Goal: Information Seeking & Learning: Learn about a topic

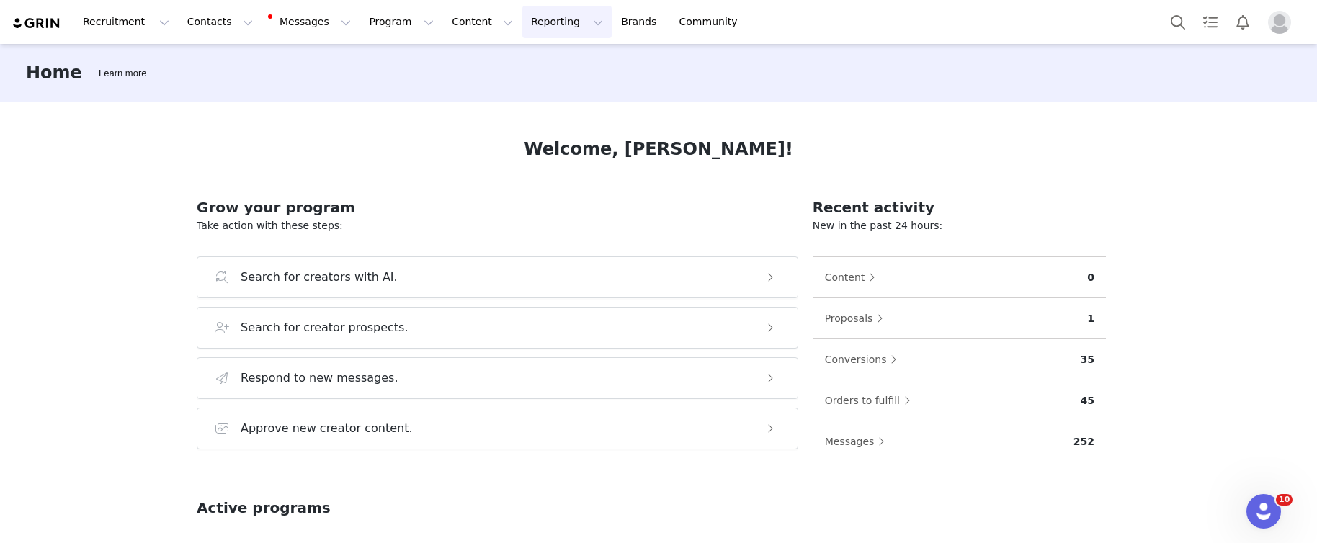
click at [535, 26] on button "Reporting Reporting" at bounding box center [566, 22] width 89 height 32
click at [537, 58] on p "Dashboard" at bounding box center [525, 63] width 55 height 15
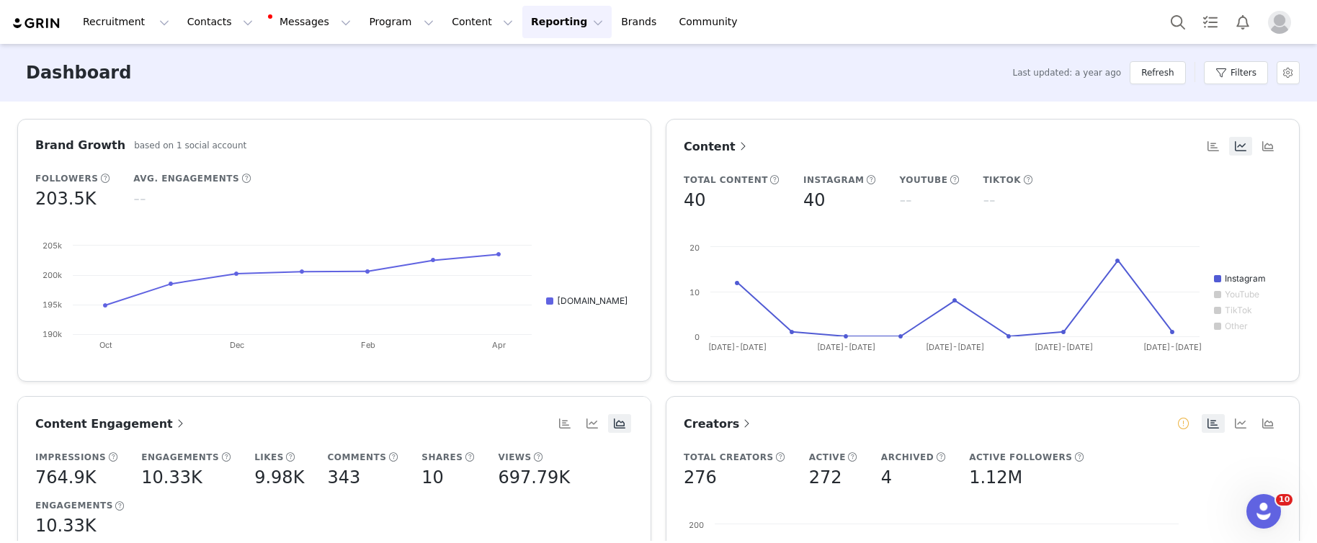
click at [76, 155] on article "Brand Growth based on 1 social account Followers 203.5K Avg. Engagements -- Cre…" at bounding box center [334, 250] width 634 height 263
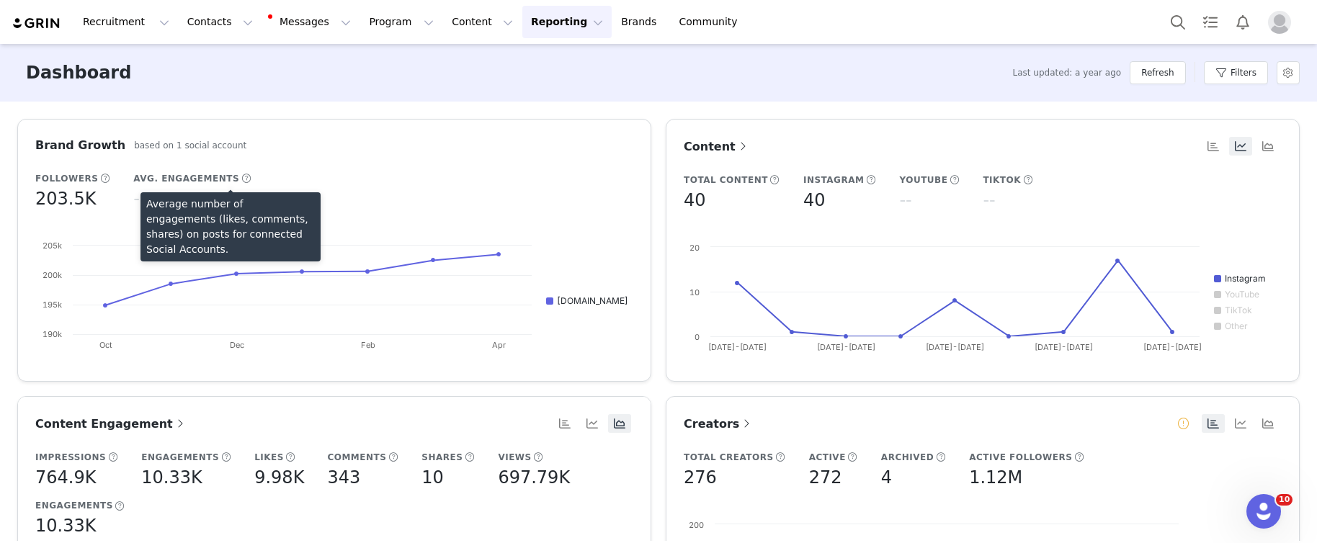
click at [241, 180] on span at bounding box center [246, 178] width 11 height 13
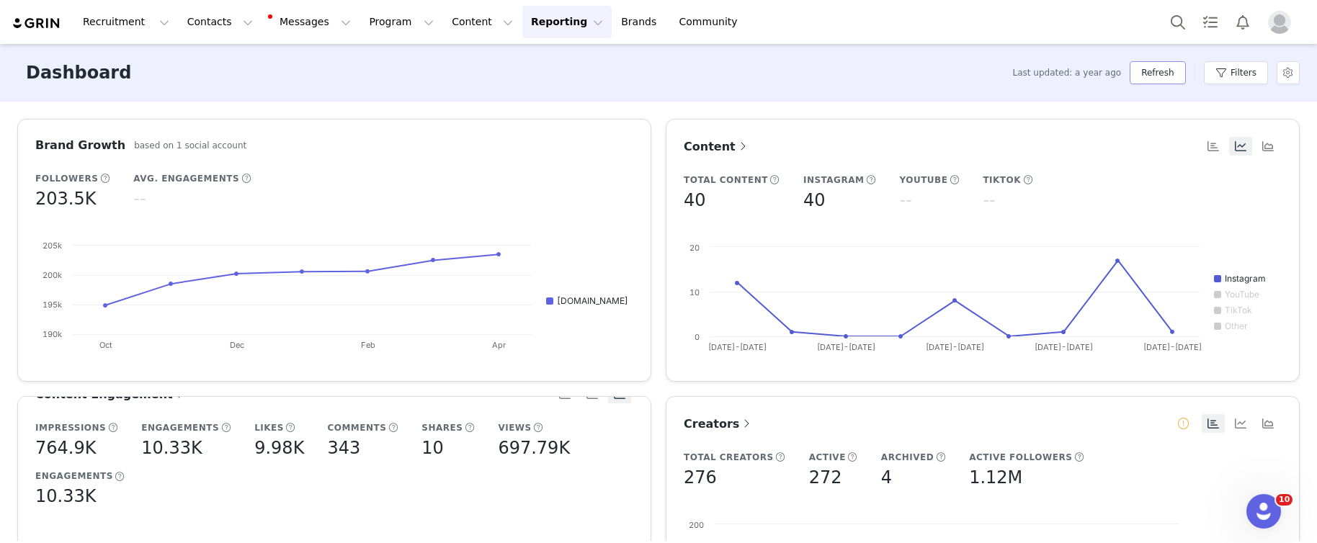
click at [1160, 74] on button "Refresh" at bounding box center [1157, 72] width 55 height 23
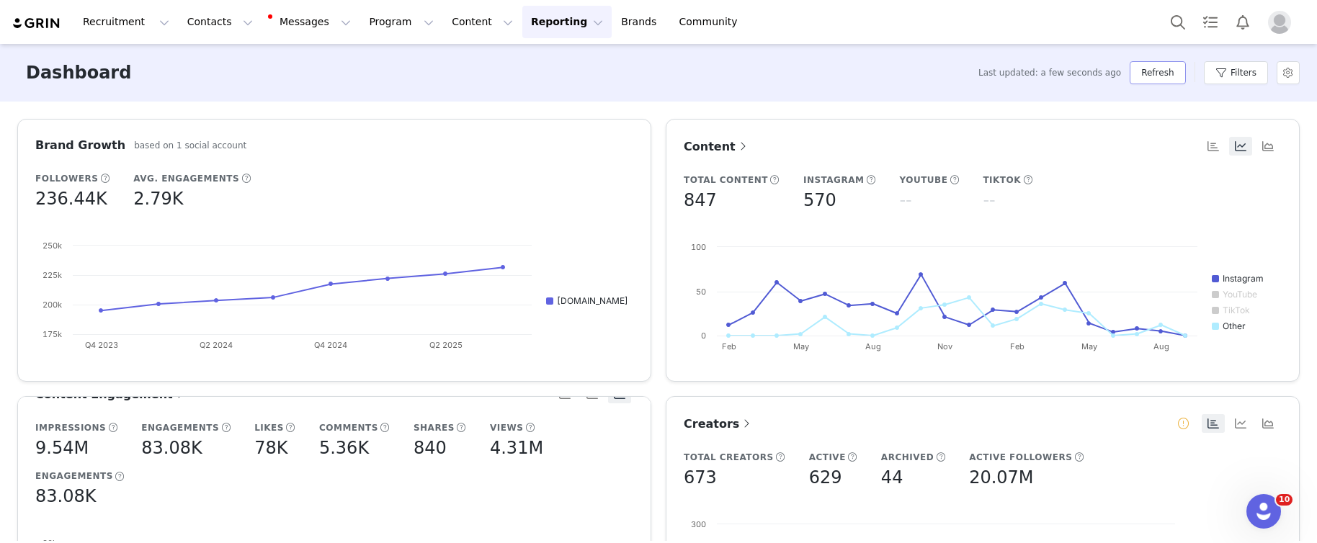
click at [1160, 74] on button "Refresh" at bounding box center [1157, 72] width 55 height 23
click at [1250, 73] on button "Filters" at bounding box center [1236, 72] width 64 height 23
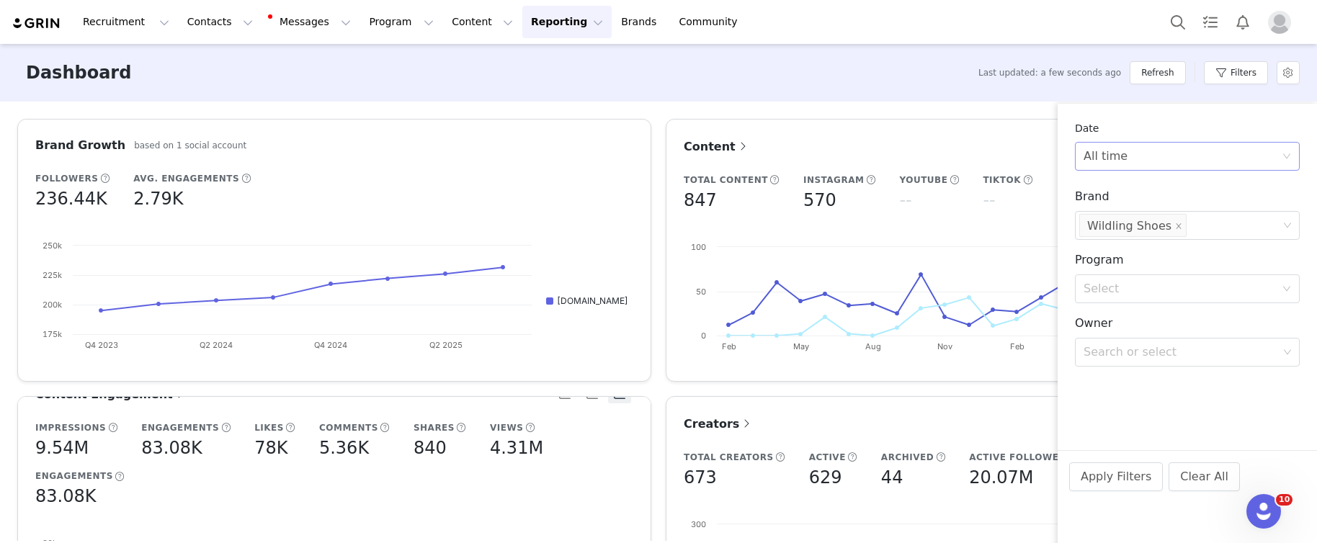
click at [1161, 158] on div "All time" at bounding box center [1183, 156] width 198 height 27
click at [1127, 254] on li "Custom" at bounding box center [1187, 257] width 225 height 23
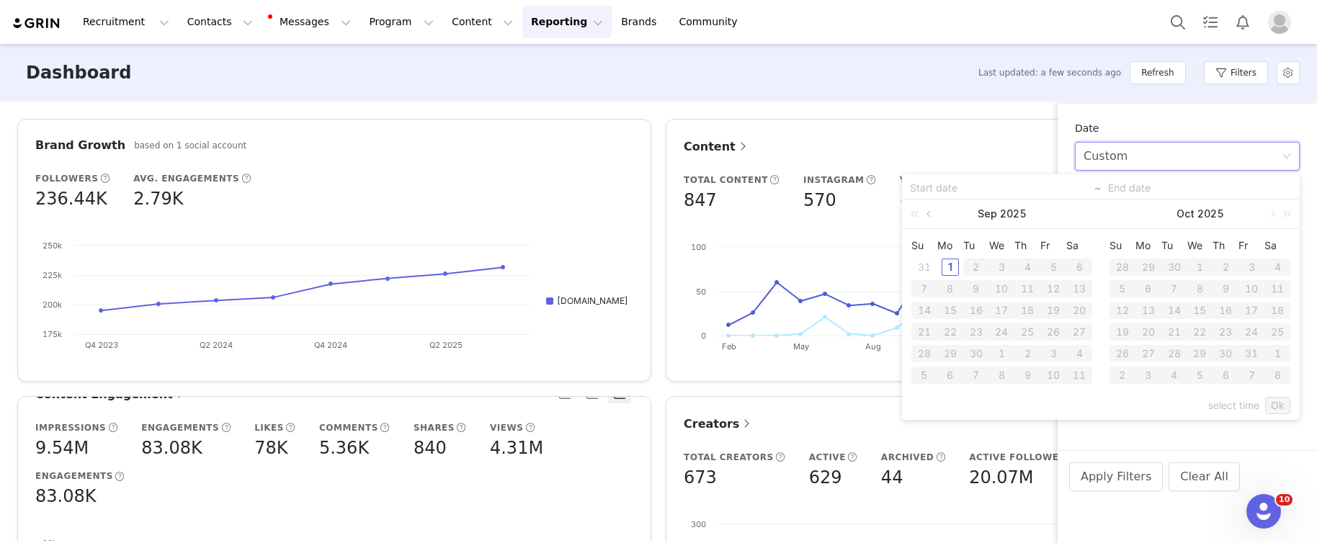
click at [932, 214] on link at bounding box center [930, 214] width 13 height 29
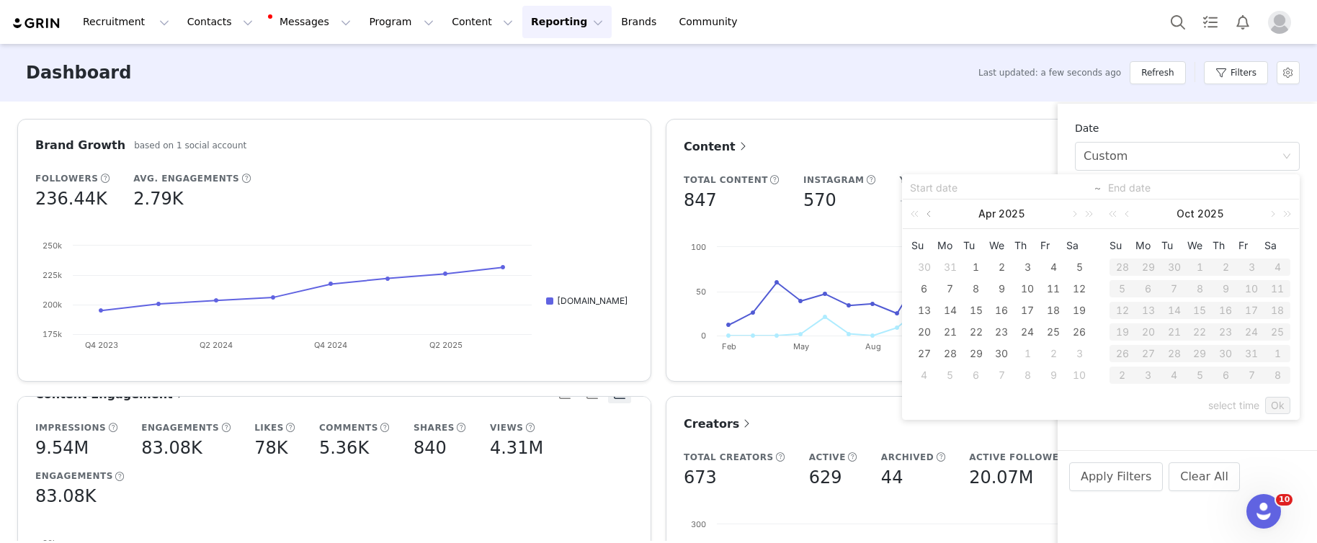
click at [932, 214] on link at bounding box center [930, 214] width 13 height 29
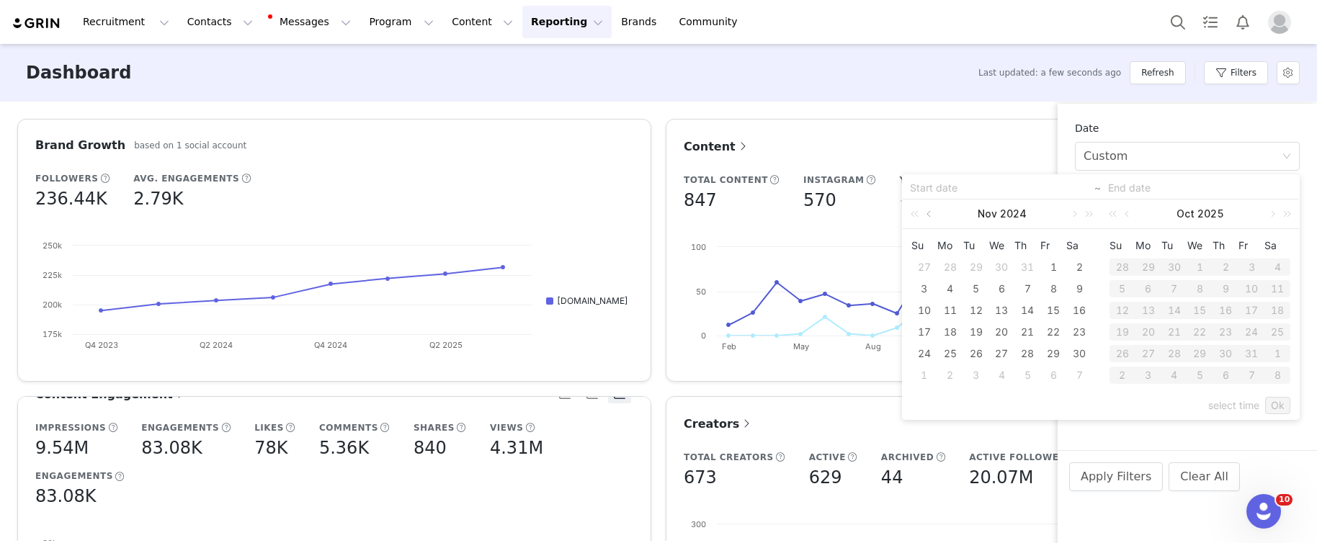
click at [932, 214] on link at bounding box center [930, 214] width 13 height 29
click at [1067, 216] on link at bounding box center [1073, 214] width 13 height 29
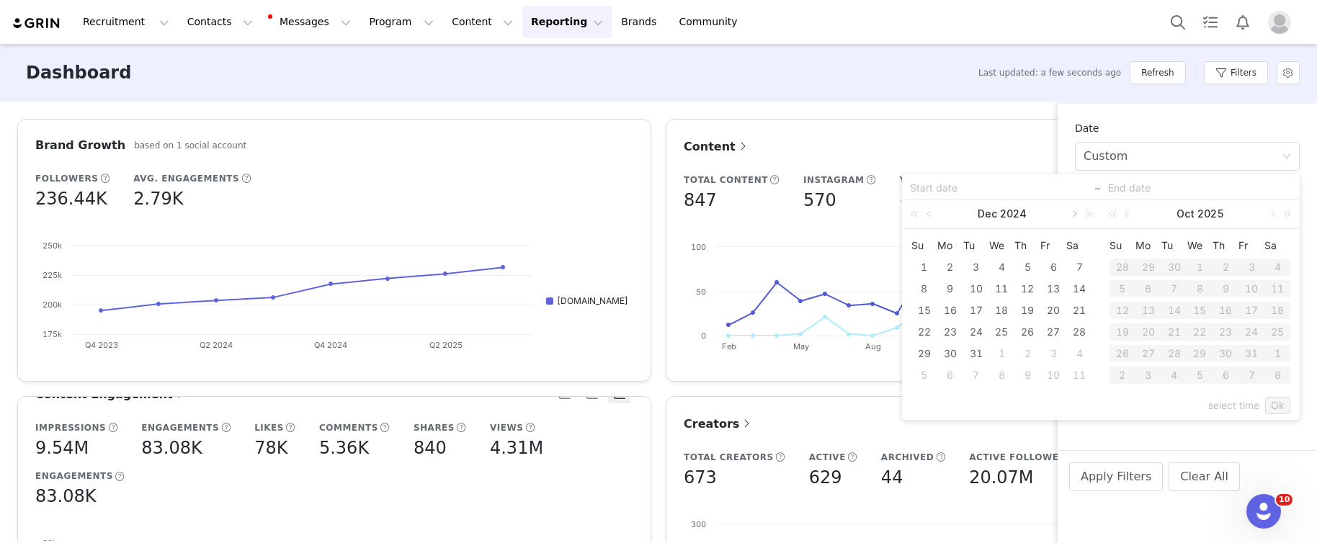
click at [1067, 216] on link at bounding box center [1073, 214] width 13 height 29
click at [931, 216] on link at bounding box center [930, 214] width 13 height 29
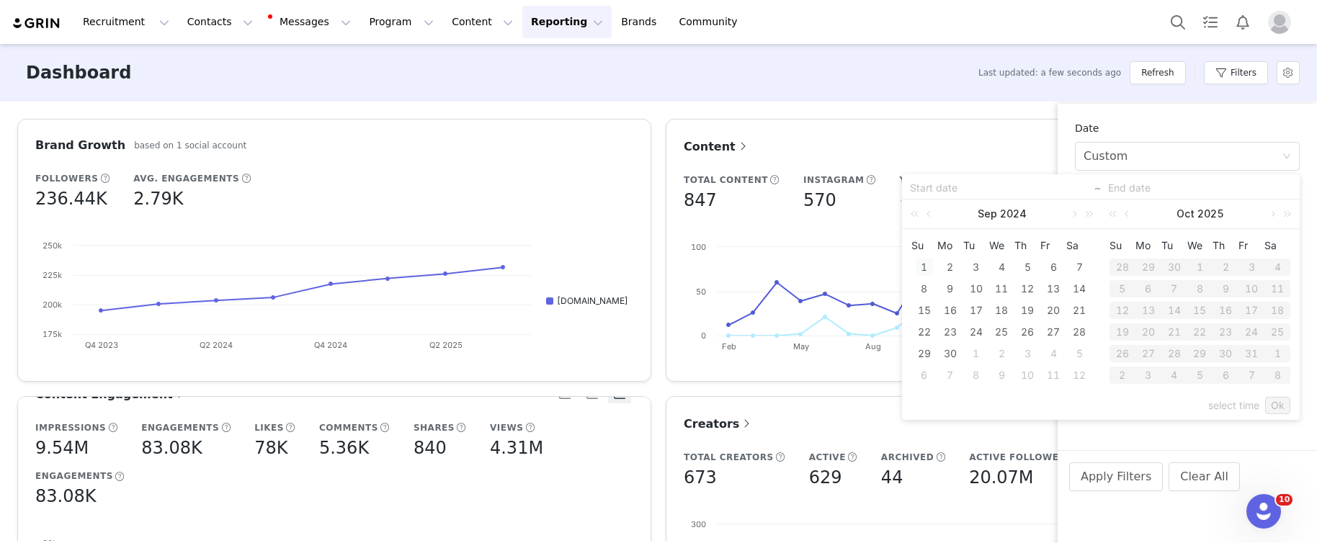
click at [924, 269] on div "1" at bounding box center [924, 267] width 17 height 17
type input "[DATE]"
click at [1127, 213] on link at bounding box center [1128, 214] width 13 height 29
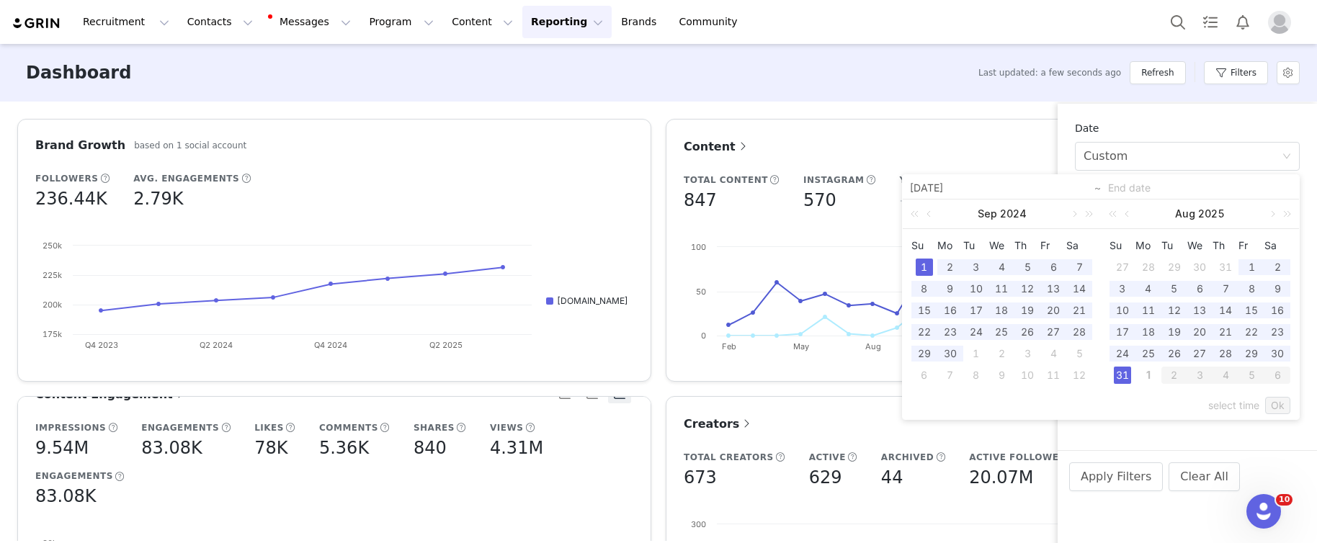
click at [1125, 376] on div "31" at bounding box center [1122, 375] width 17 height 17
type input "[DATE]"
click at [1281, 407] on link "Ok" at bounding box center [1277, 405] width 25 height 17
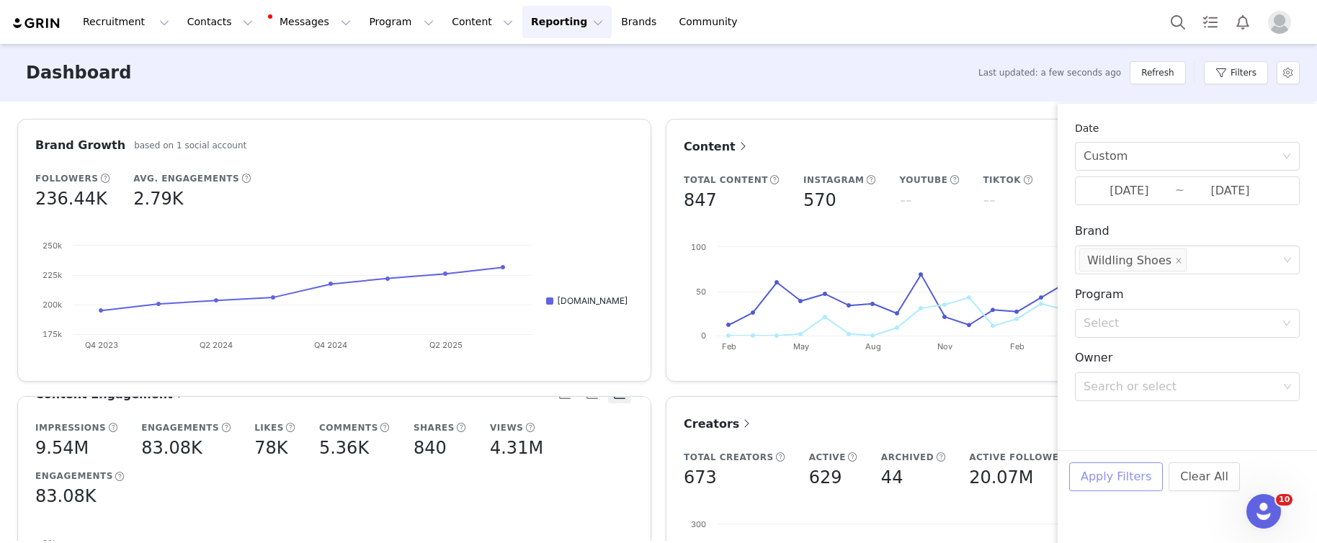
click at [1104, 478] on button "Apply Filters" at bounding box center [1116, 477] width 94 height 29
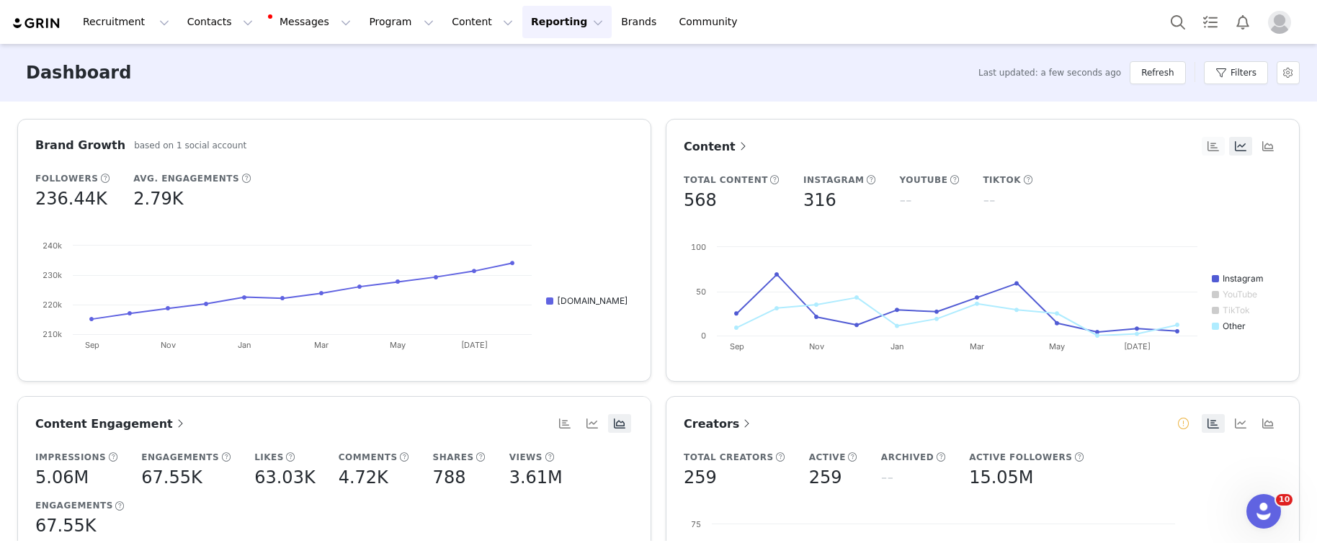
click at [1208, 148] on button "button" at bounding box center [1213, 146] width 23 height 19
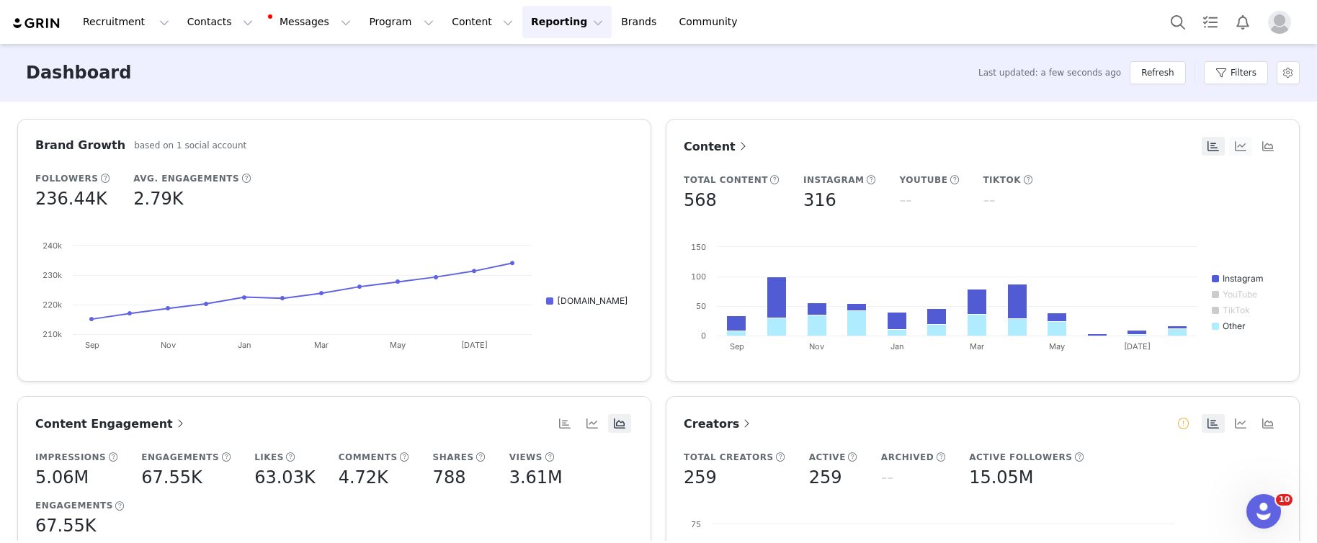
click at [1234, 141] on button "button" at bounding box center [1240, 146] width 23 height 19
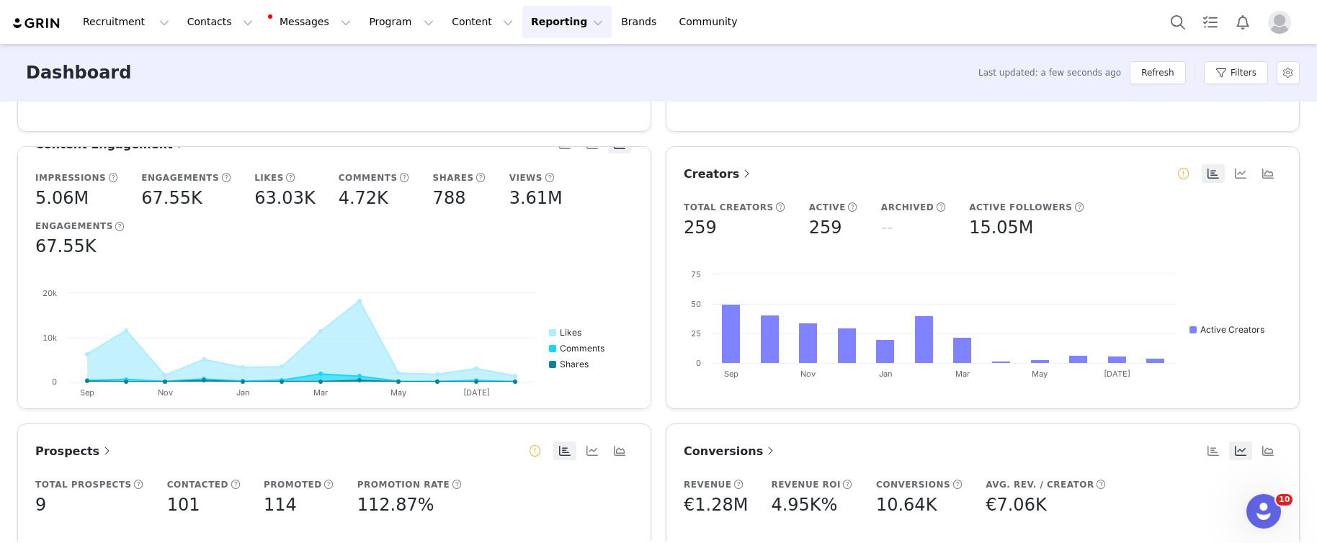
scroll to position [253, 0]
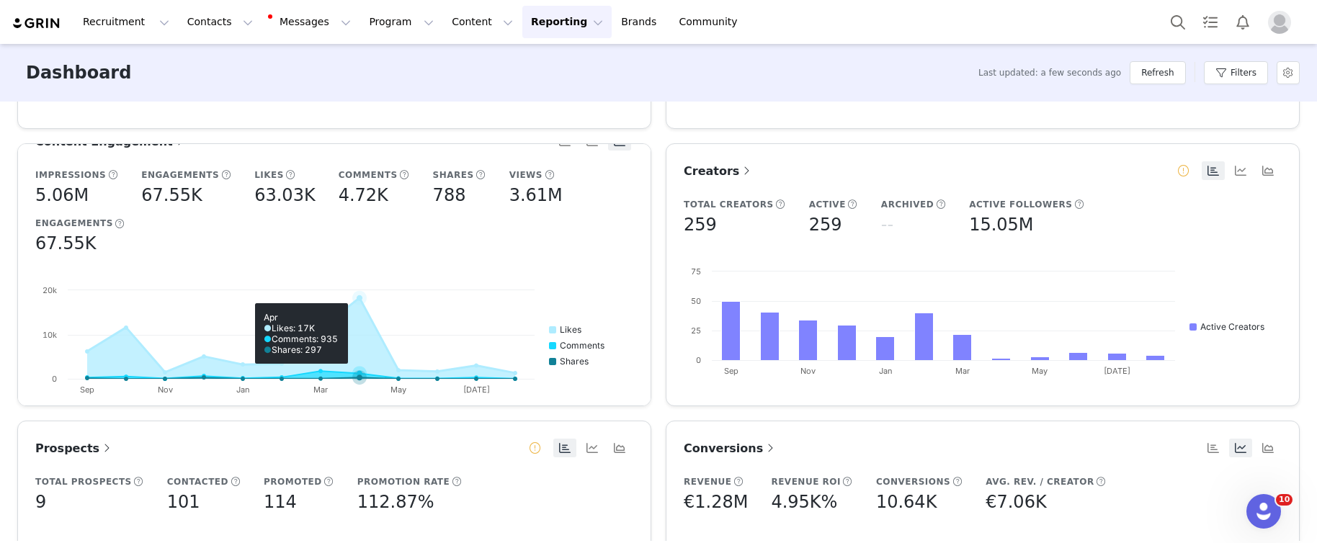
click at [359, 301] on icon at bounding box center [359, 298] width 14 height 14
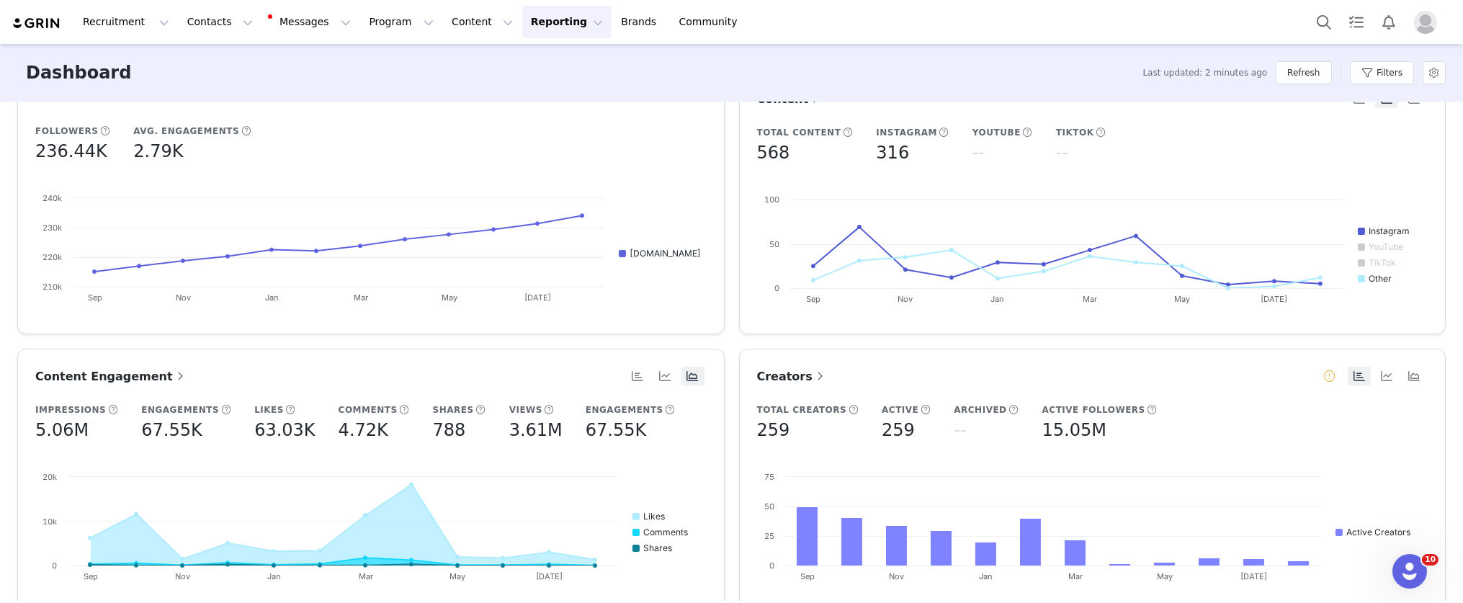
scroll to position [0, 0]
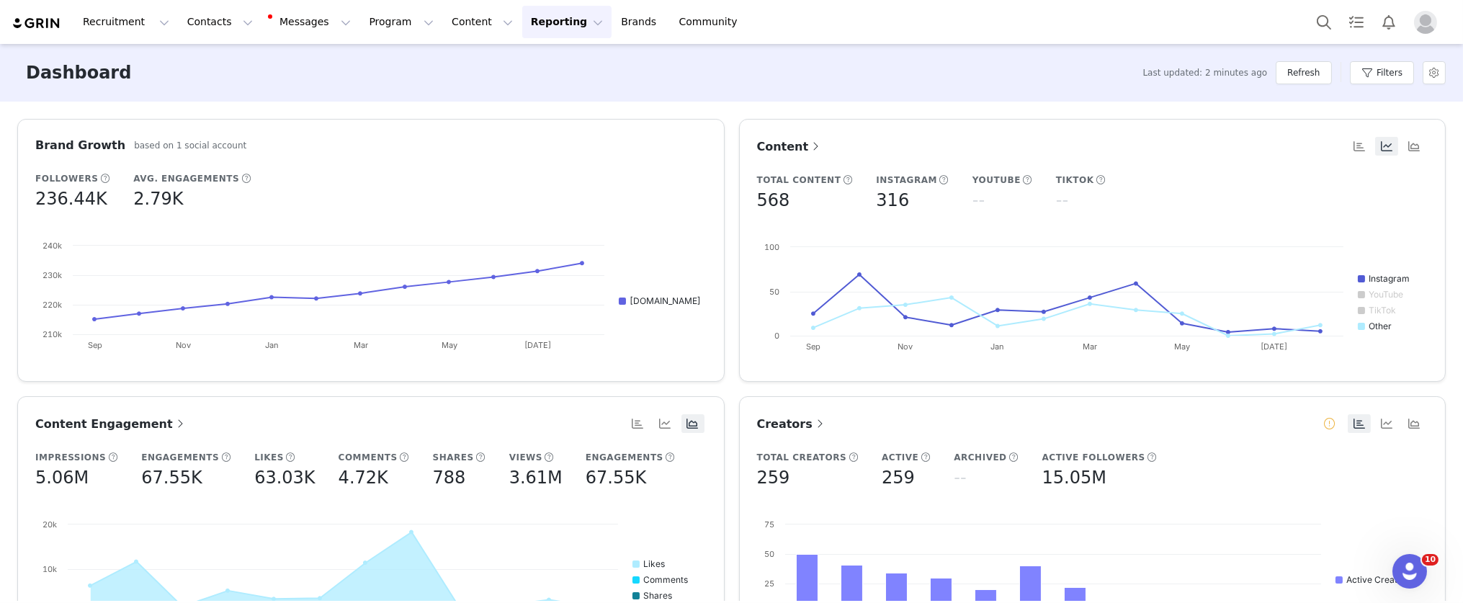
click at [558, 21] on button "Reporting Reporting" at bounding box center [566, 22] width 89 height 32
click at [559, 97] on p "Report Builder" at bounding box center [533, 90] width 72 height 15
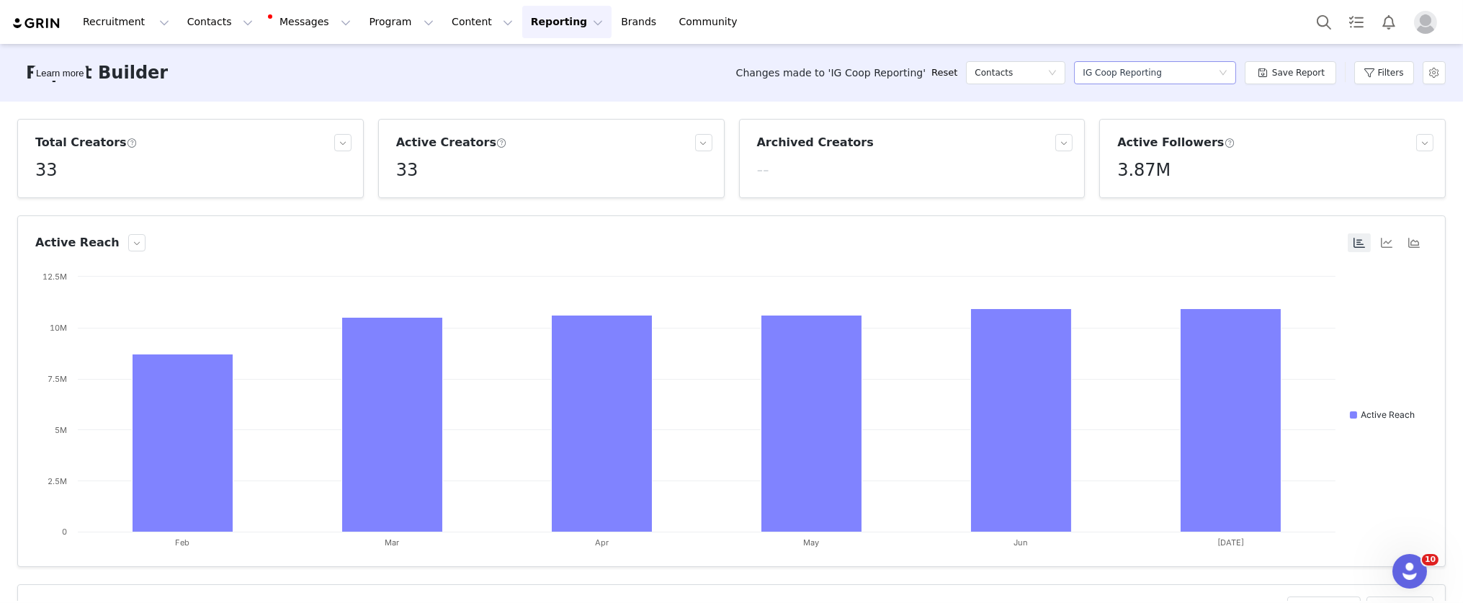
click at [1142, 75] on div "IG Coop Reporting" at bounding box center [1122, 73] width 79 height 22
click at [1027, 78] on div "Contacts" at bounding box center [1011, 73] width 73 height 22
click at [1018, 122] on h5 "Content" at bounding box center [1019, 125] width 82 height 16
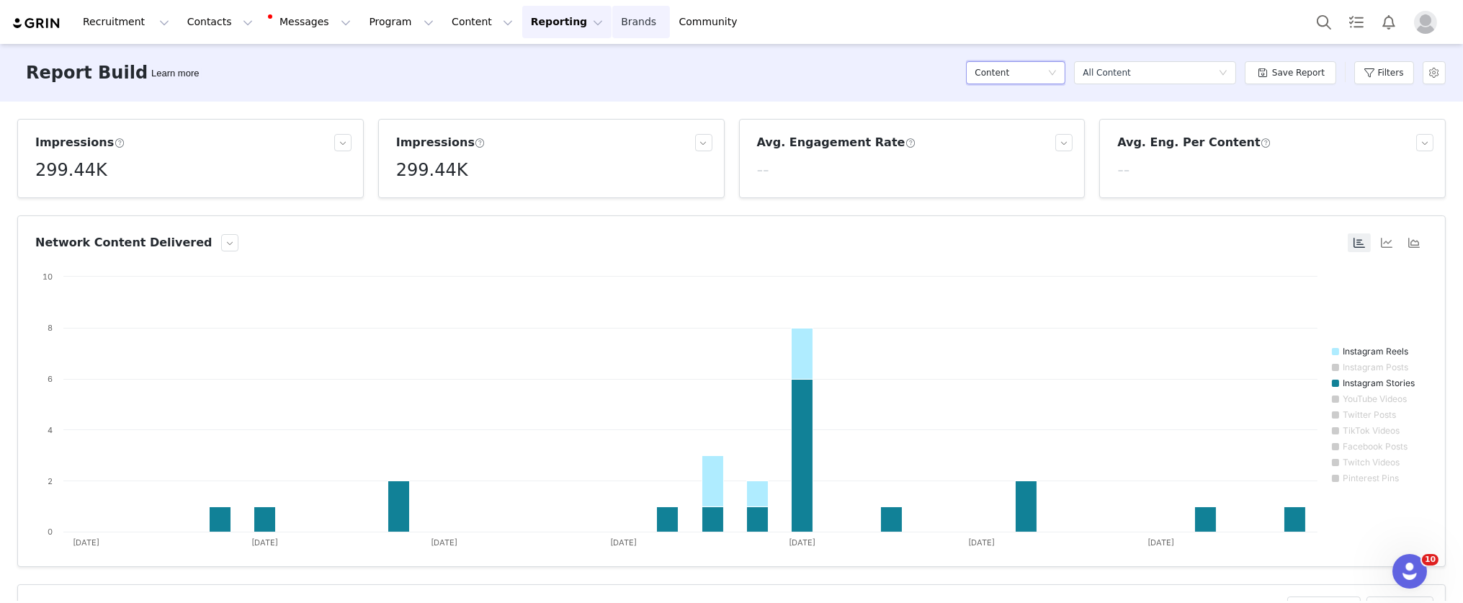
click at [612, 24] on link "Brands Brands" at bounding box center [640, 22] width 57 height 32
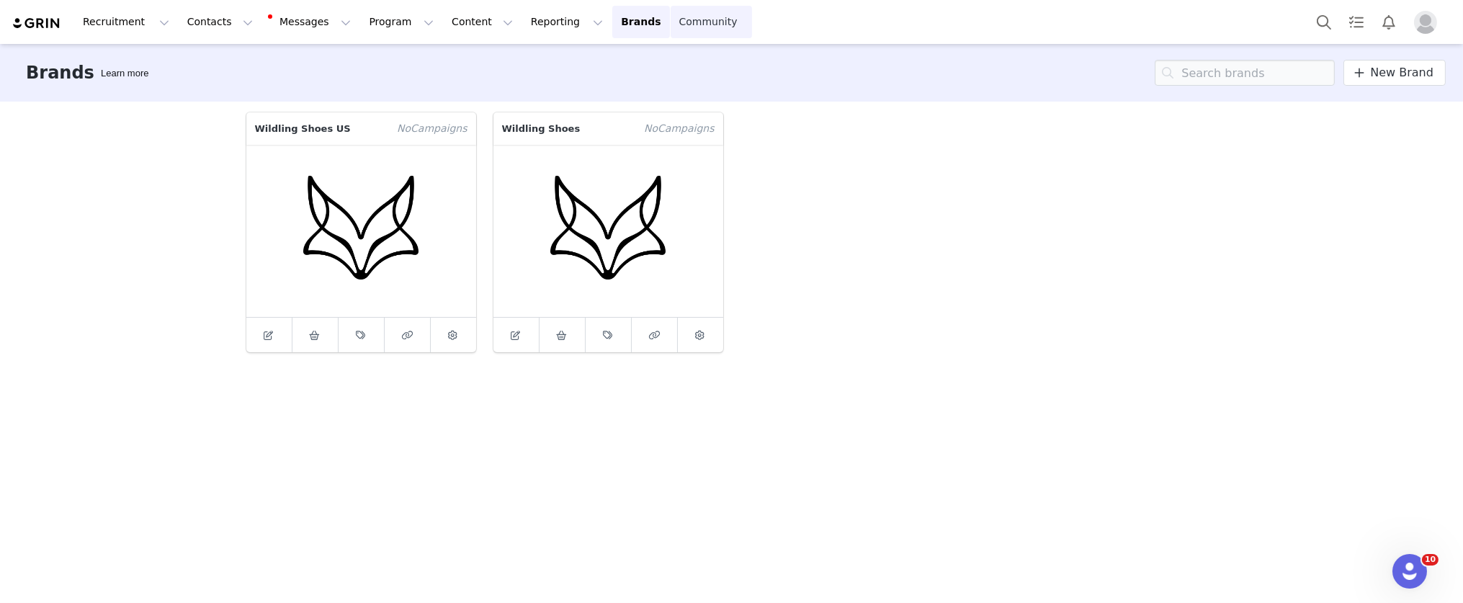
click at [671, 20] on link "Community Community" at bounding box center [712, 22] width 82 height 32
click at [522, 24] on button "Reporting Reporting" at bounding box center [566, 22] width 89 height 32
click at [510, 61] on p "Dashboard" at bounding box center [524, 63] width 55 height 15
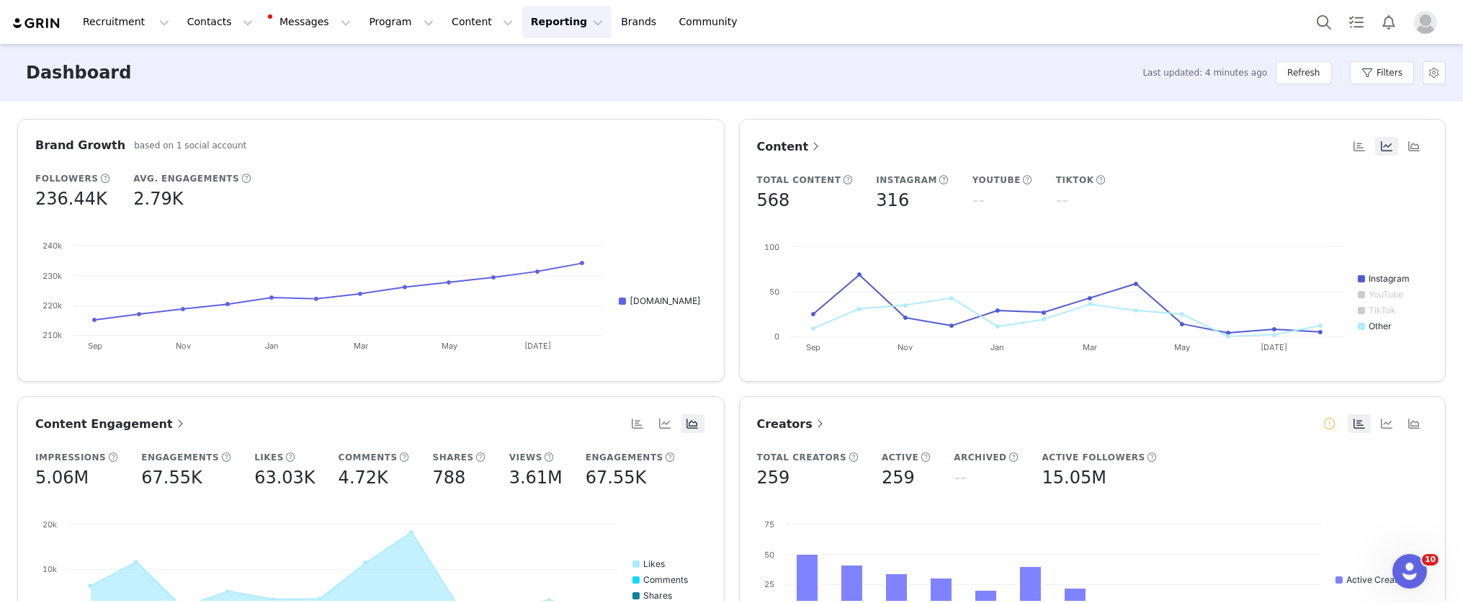
click at [808, 145] on span at bounding box center [815, 146] width 14 height 17
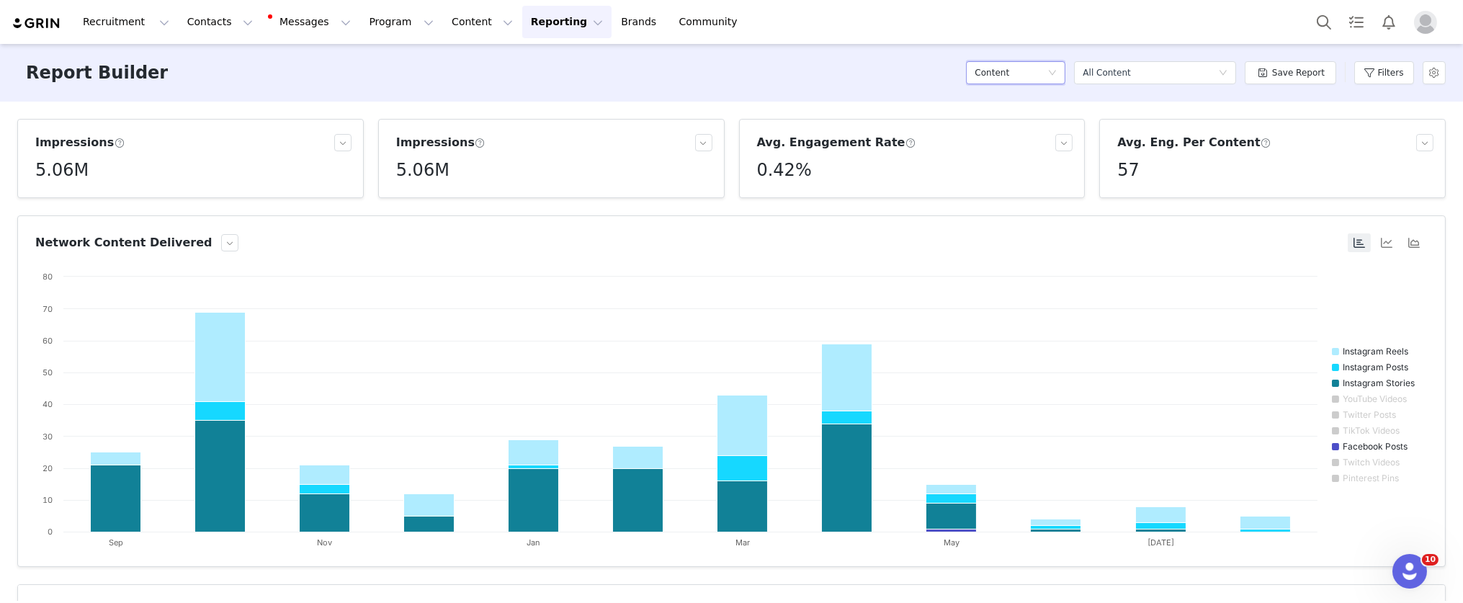
click at [988, 68] on h5 "Content" at bounding box center [992, 73] width 35 height 22
click at [1018, 221] on h5 "Program" at bounding box center [1019, 217] width 82 height 16
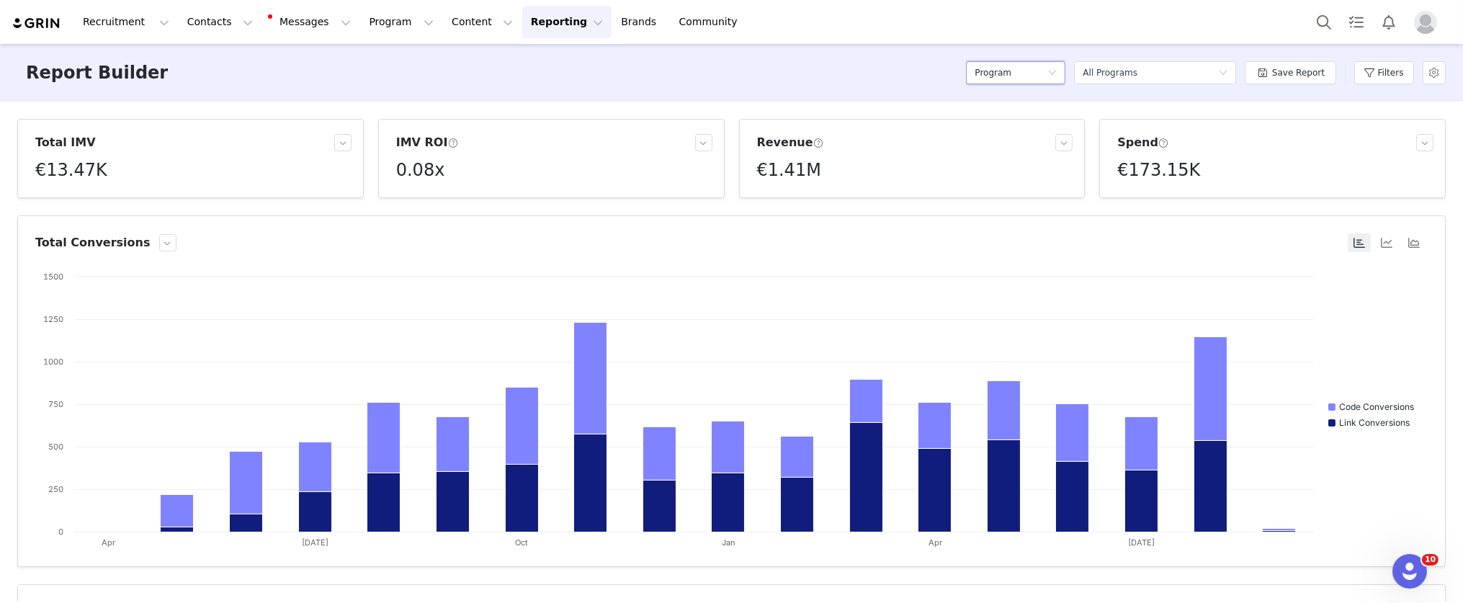
click at [1026, 70] on div "Program" at bounding box center [1011, 73] width 73 height 22
click at [1013, 99] on h5 "Contacts" at bounding box center [1019, 102] width 82 height 16
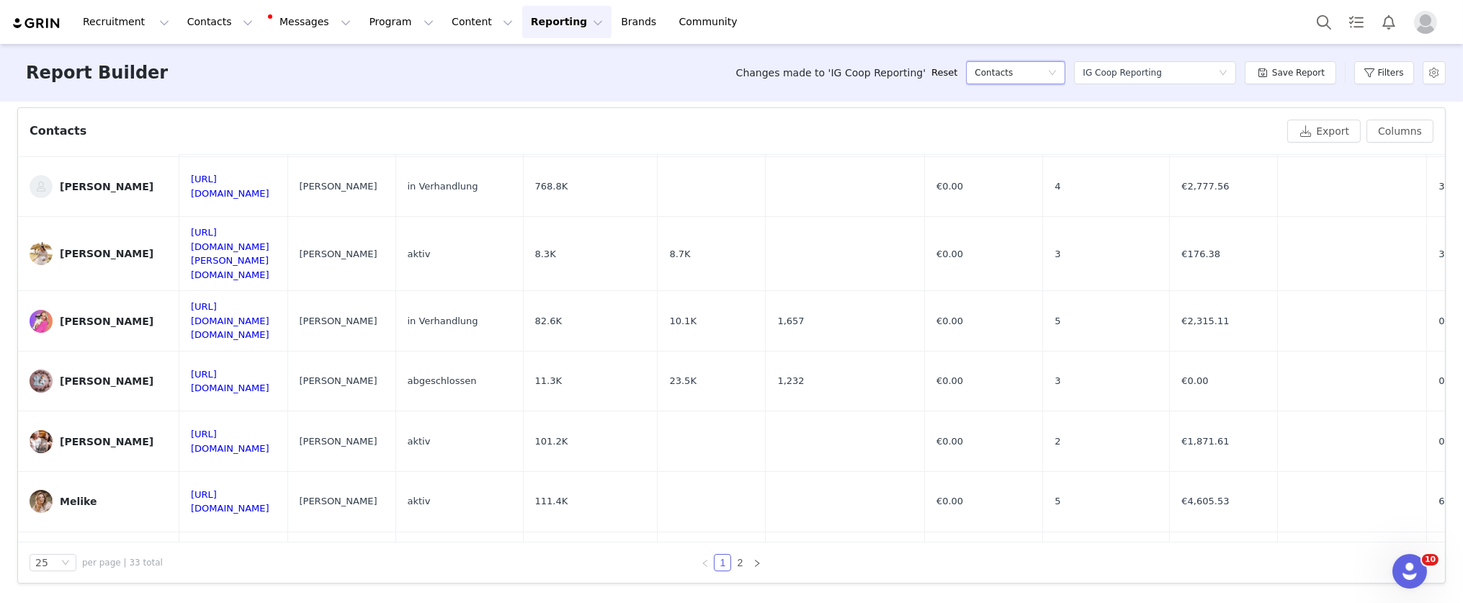
scroll to position [1164, 0]
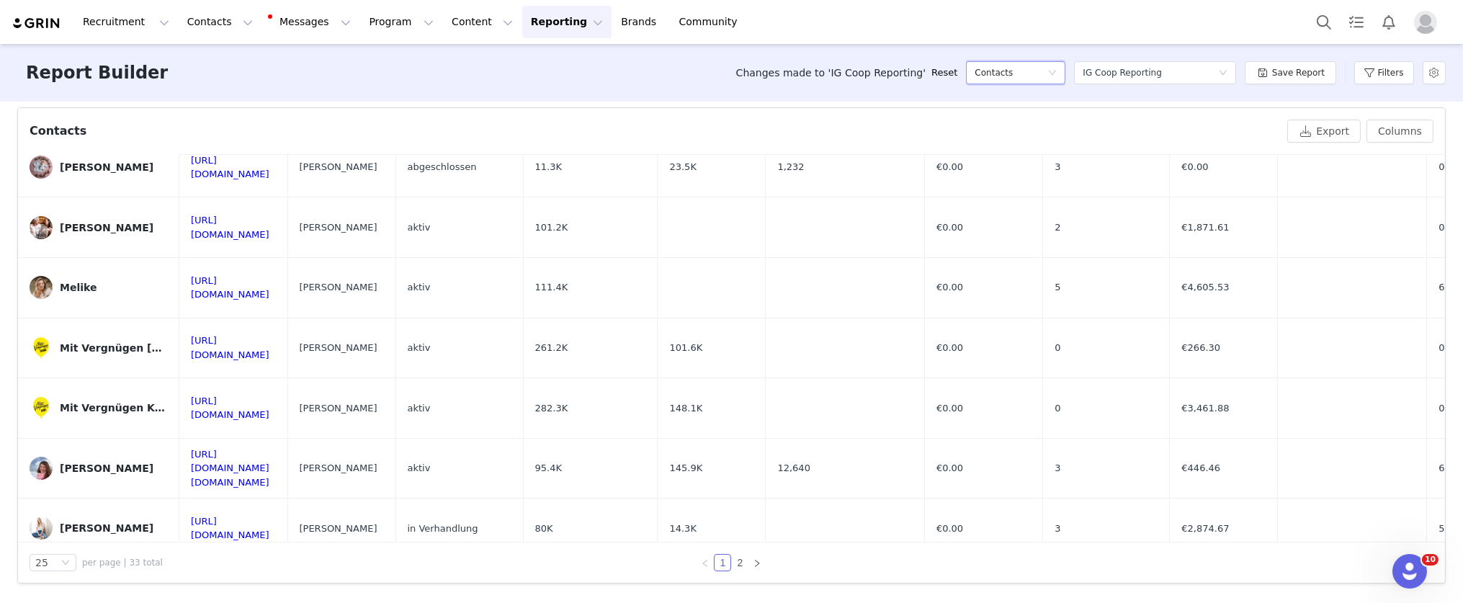
click at [1035, 69] on div "Contacts" at bounding box center [1011, 73] width 73 height 22
click at [1002, 128] on h5 "Content" at bounding box center [1019, 125] width 82 height 16
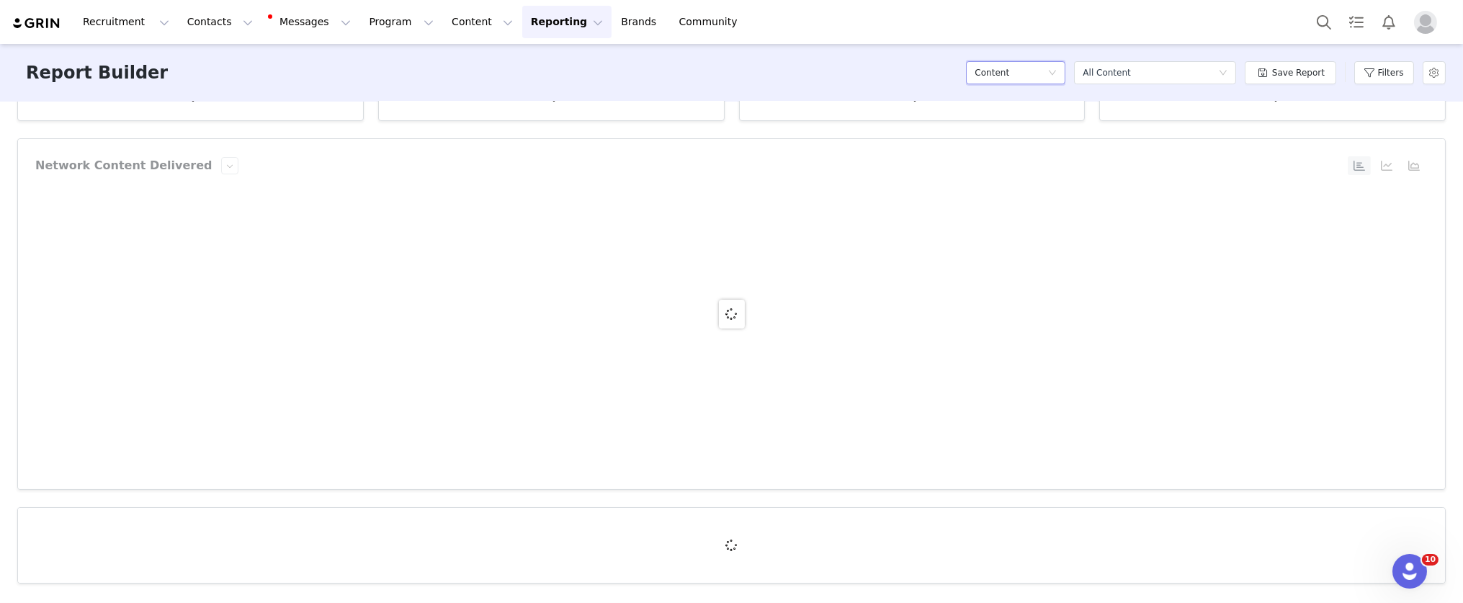
scroll to position [0, 0]
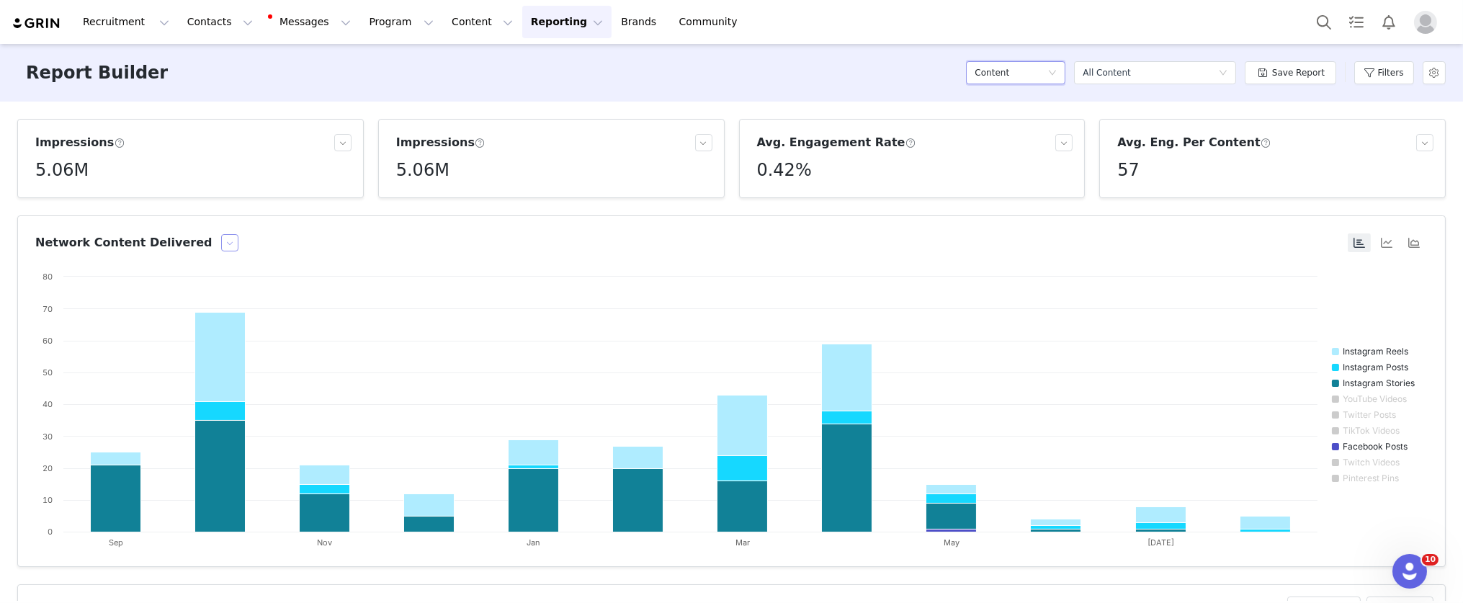
click at [221, 245] on button "button" at bounding box center [229, 242] width 17 height 17
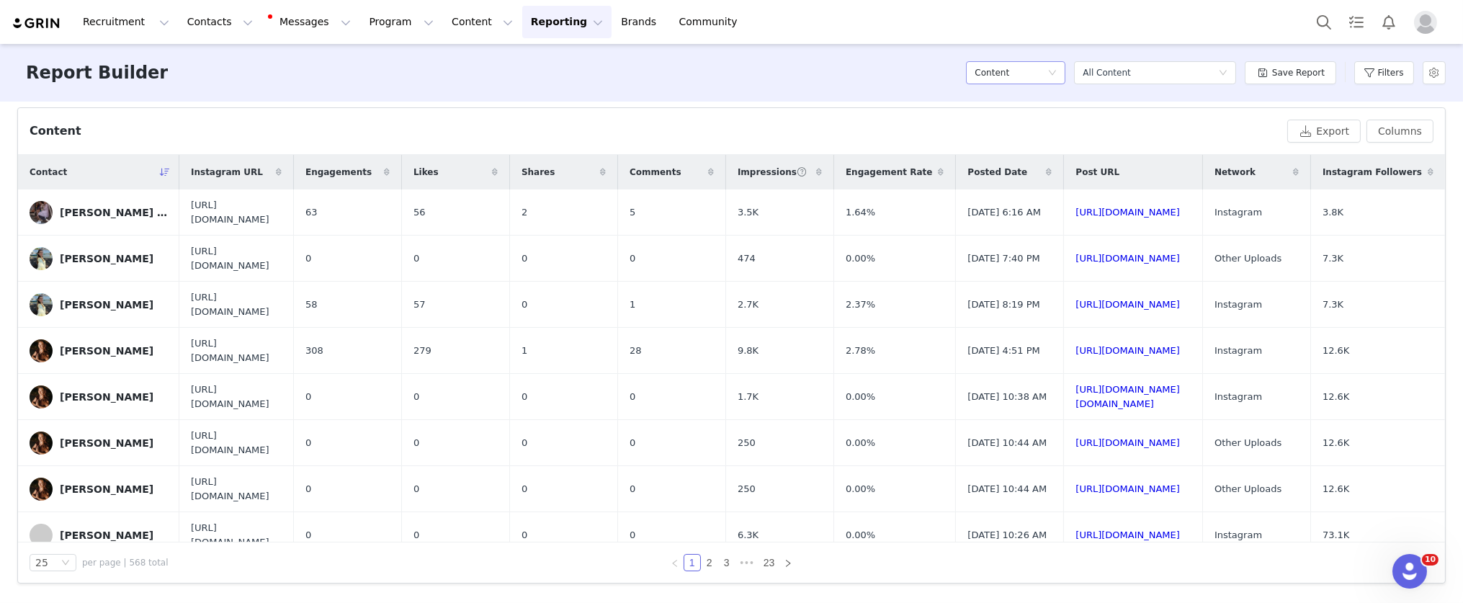
drag, startPoint x: 1027, startPoint y: 58, endPoint x: 1026, endPoint y: 74, distance: 15.9
click at [1026, 68] on div "Content" at bounding box center [1015, 72] width 99 height 43
click at [1026, 74] on div "Content" at bounding box center [1011, 73] width 73 height 22
click at [1003, 147] on h5 "Conversions" at bounding box center [1019, 148] width 82 height 16
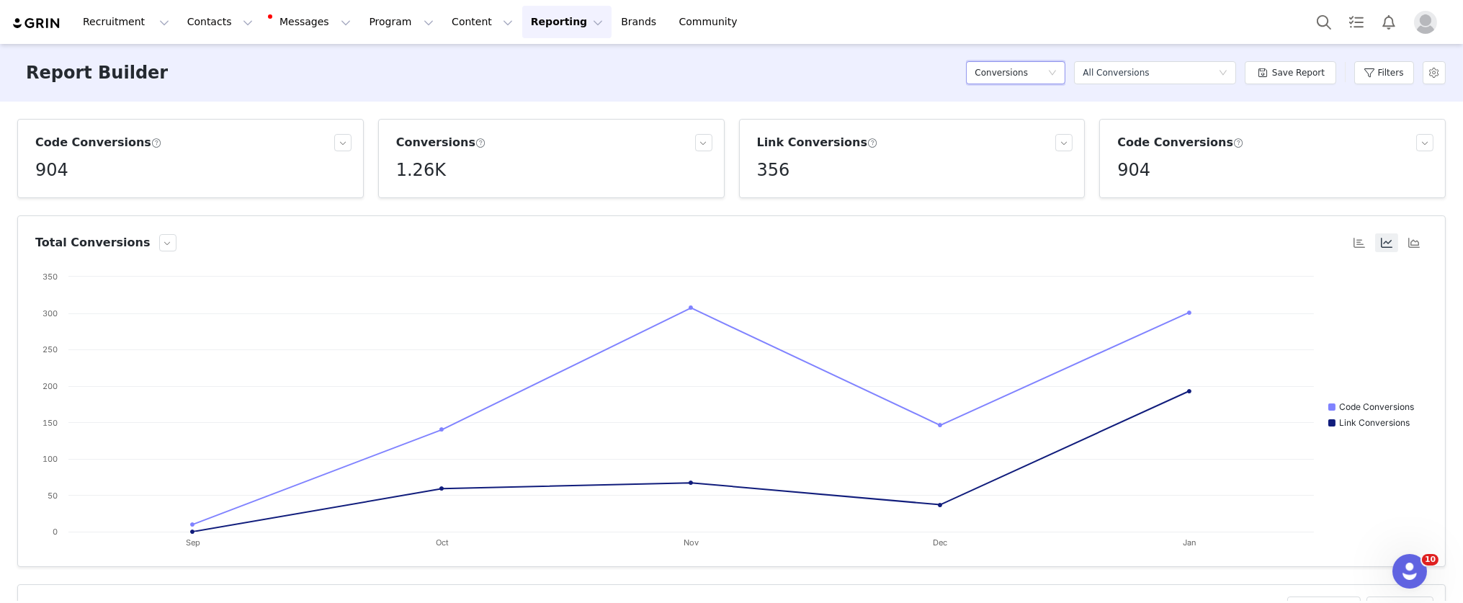
click at [39, 19] on img at bounding box center [37, 24] width 50 height 14
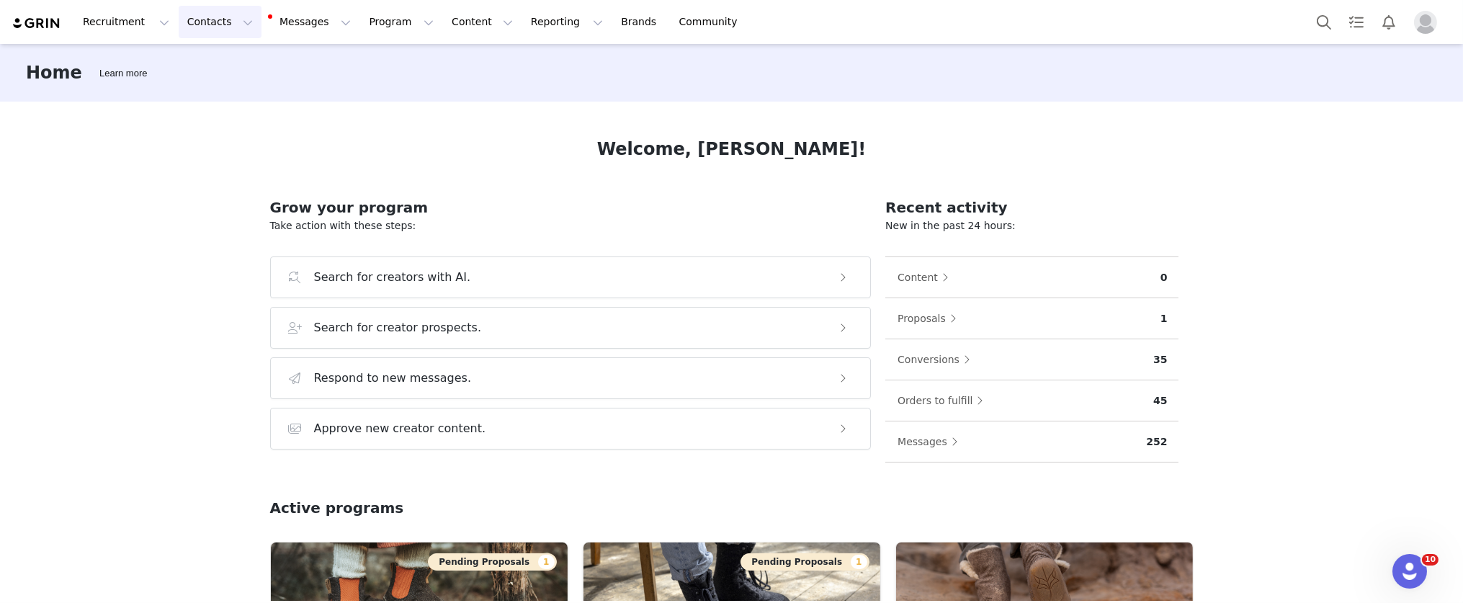
click at [216, 25] on button "Contacts Contacts" at bounding box center [220, 22] width 83 height 32
click at [295, 30] on button "Messages Messages" at bounding box center [310, 22] width 97 height 32
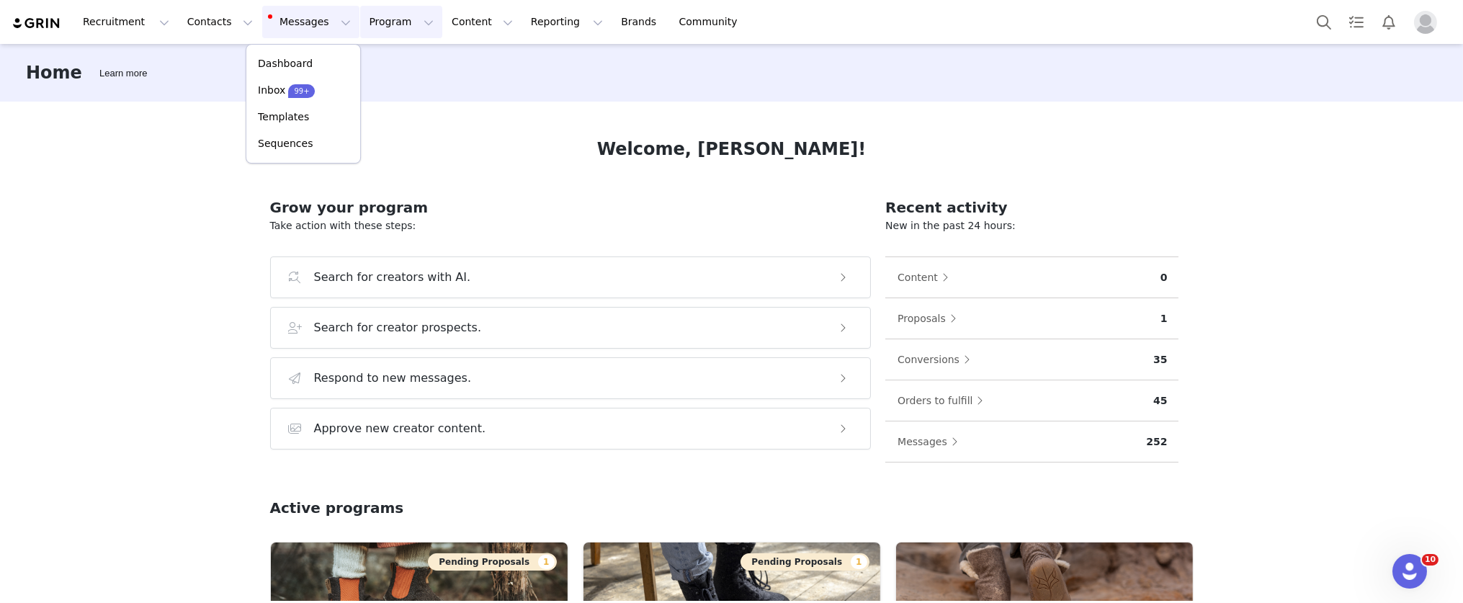
click at [378, 24] on button "Program Program" at bounding box center [401, 22] width 82 height 32
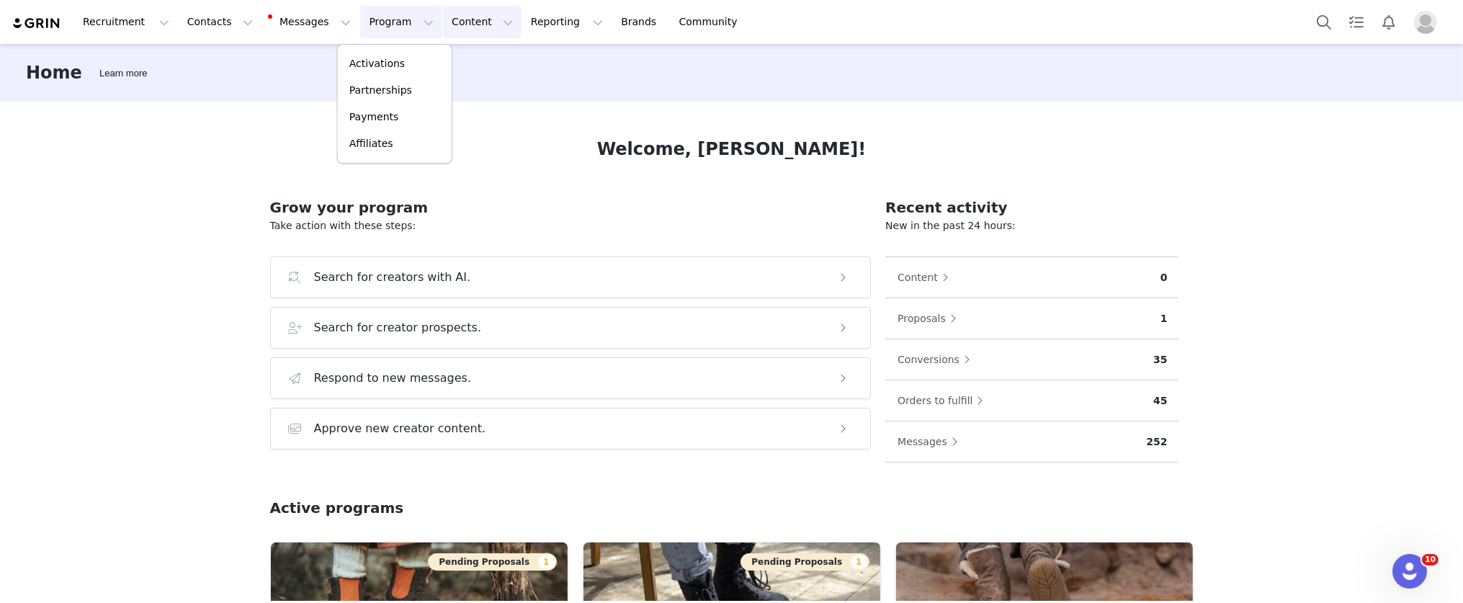
click at [458, 23] on button "Content Content" at bounding box center [482, 22] width 79 height 32
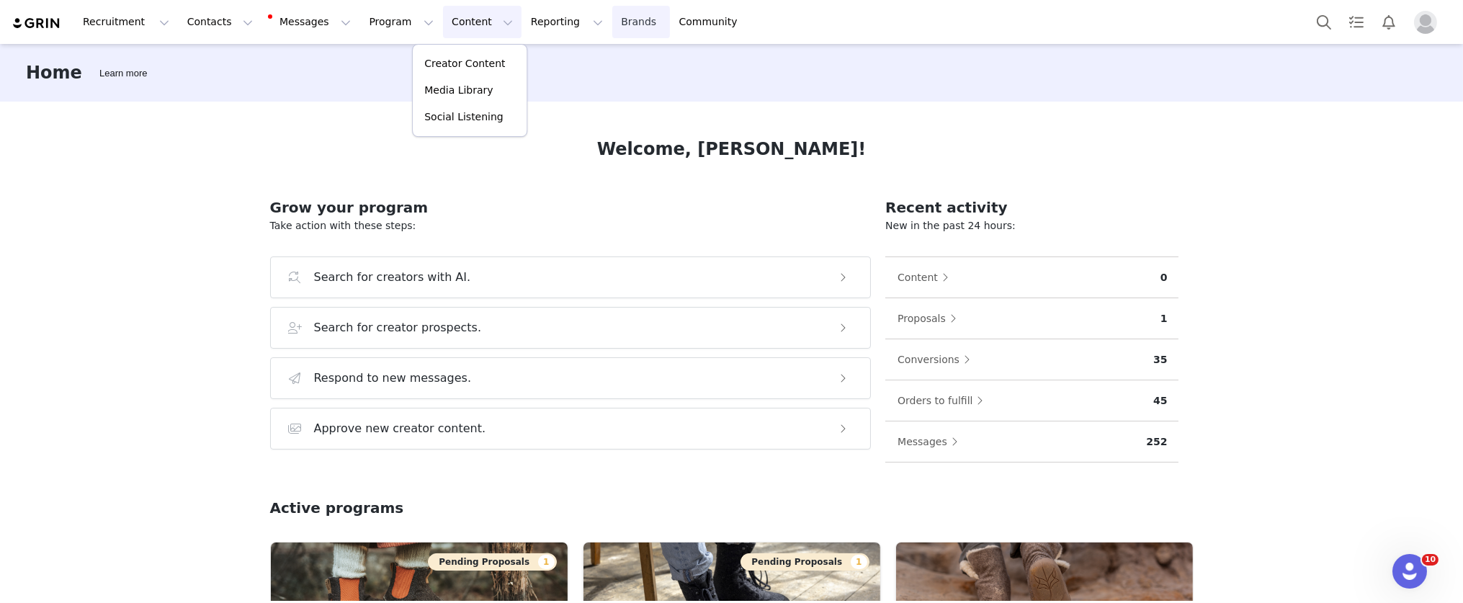
click at [612, 19] on link "Brands Brands" at bounding box center [640, 22] width 57 height 32
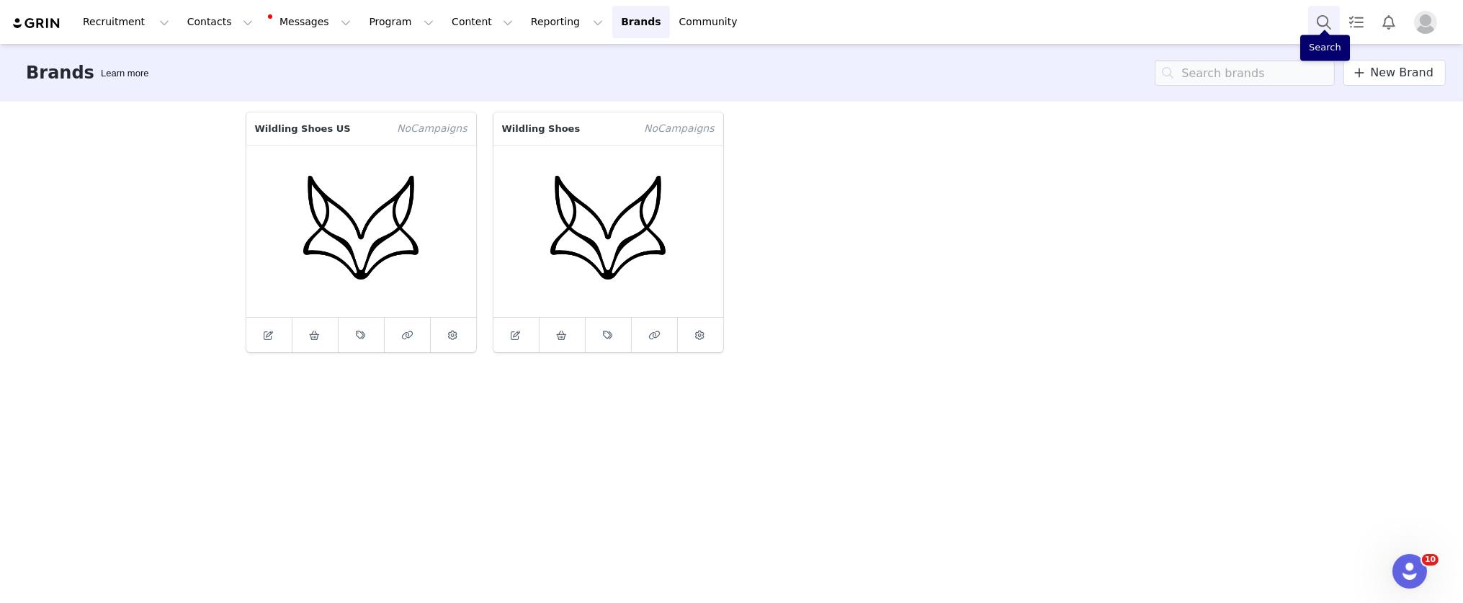
click at [1316, 22] on button "Search" at bounding box center [1324, 22] width 32 height 32
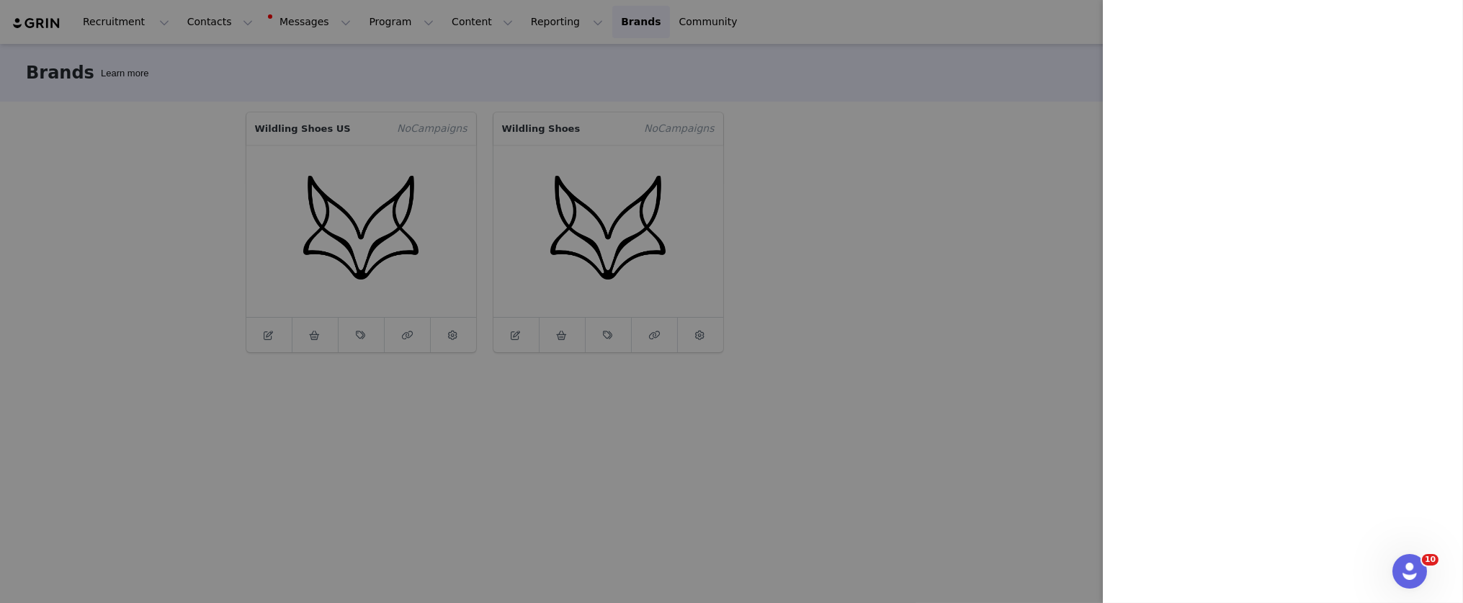
click at [531, 24] on div at bounding box center [731, 301] width 1463 height 603
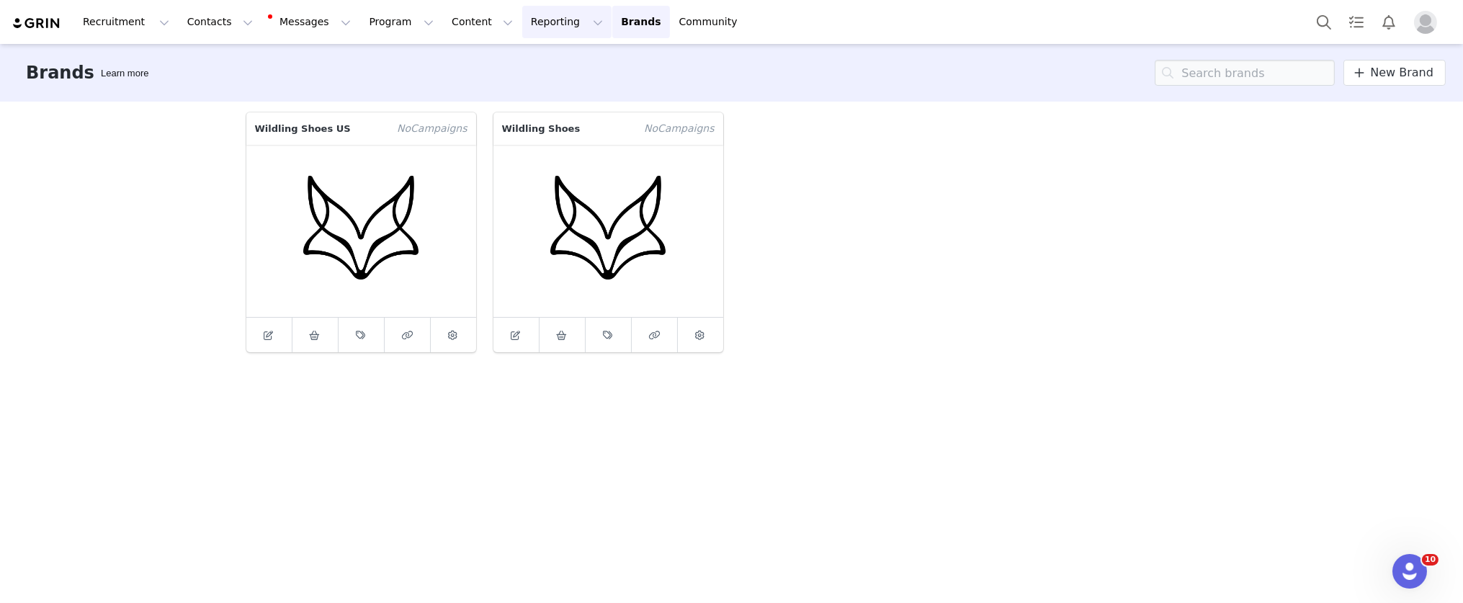
click at [522, 19] on button "Reporting Reporting" at bounding box center [566, 22] width 89 height 32
click at [540, 65] on p "Dashboard" at bounding box center [524, 63] width 55 height 15
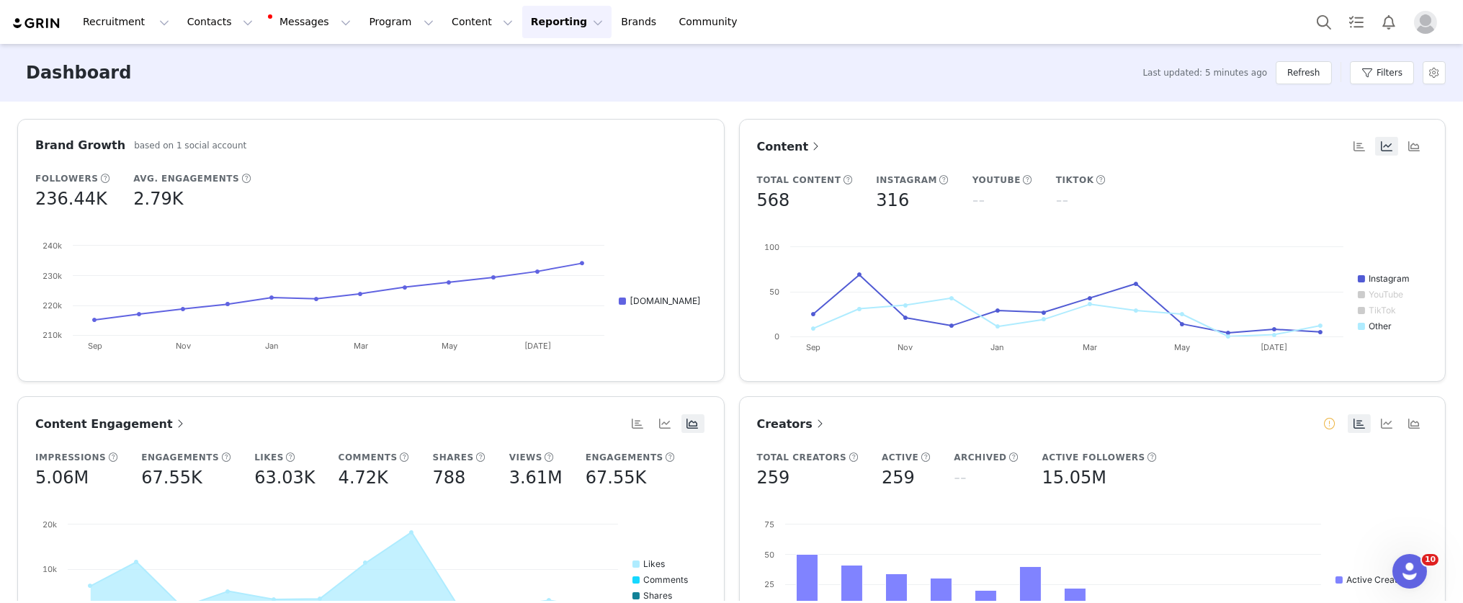
click at [522, 24] on button "Reporting Reporting" at bounding box center [566, 22] width 89 height 32
click at [537, 64] on p "Dashboard" at bounding box center [524, 63] width 55 height 15
click at [522, 31] on button "Reporting Reporting" at bounding box center [566, 22] width 89 height 32
click at [531, 99] on link "Report Builder" at bounding box center [543, 90] width 114 height 27
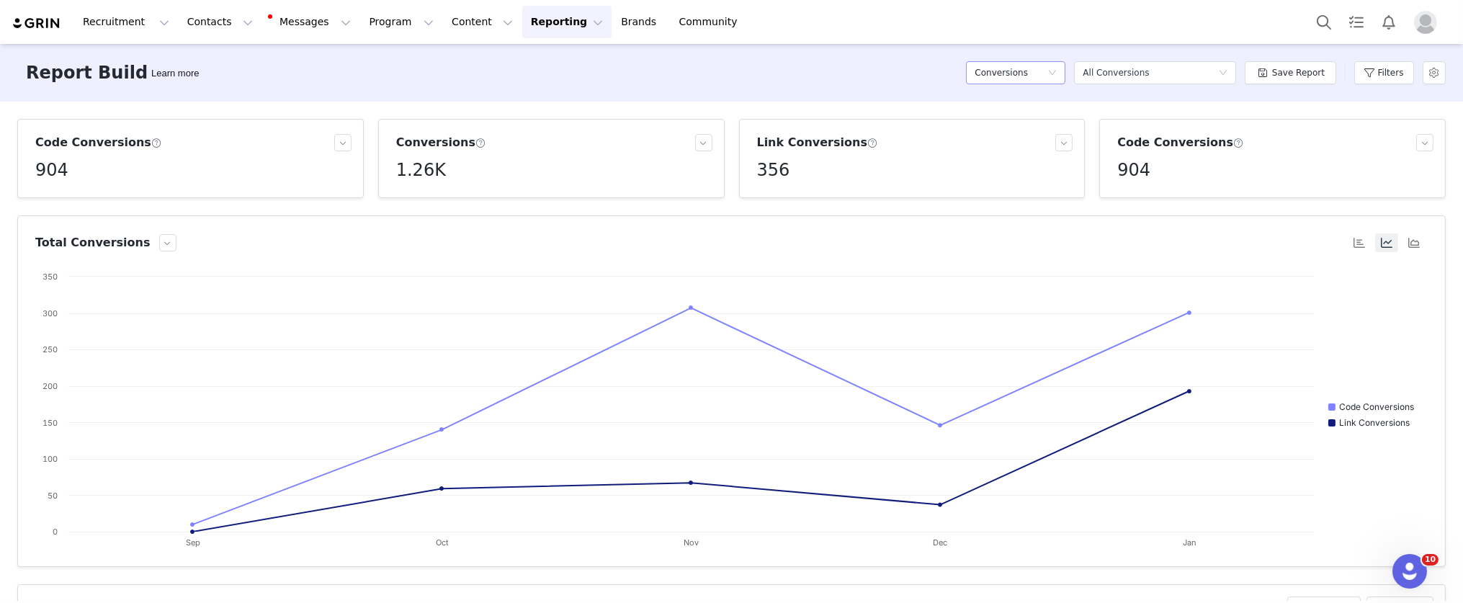
click at [1052, 75] on icon "icon: down" at bounding box center [1052, 72] width 9 height 9
click at [1010, 126] on h5 "Content" at bounding box center [1019, 125] width 82 height 16
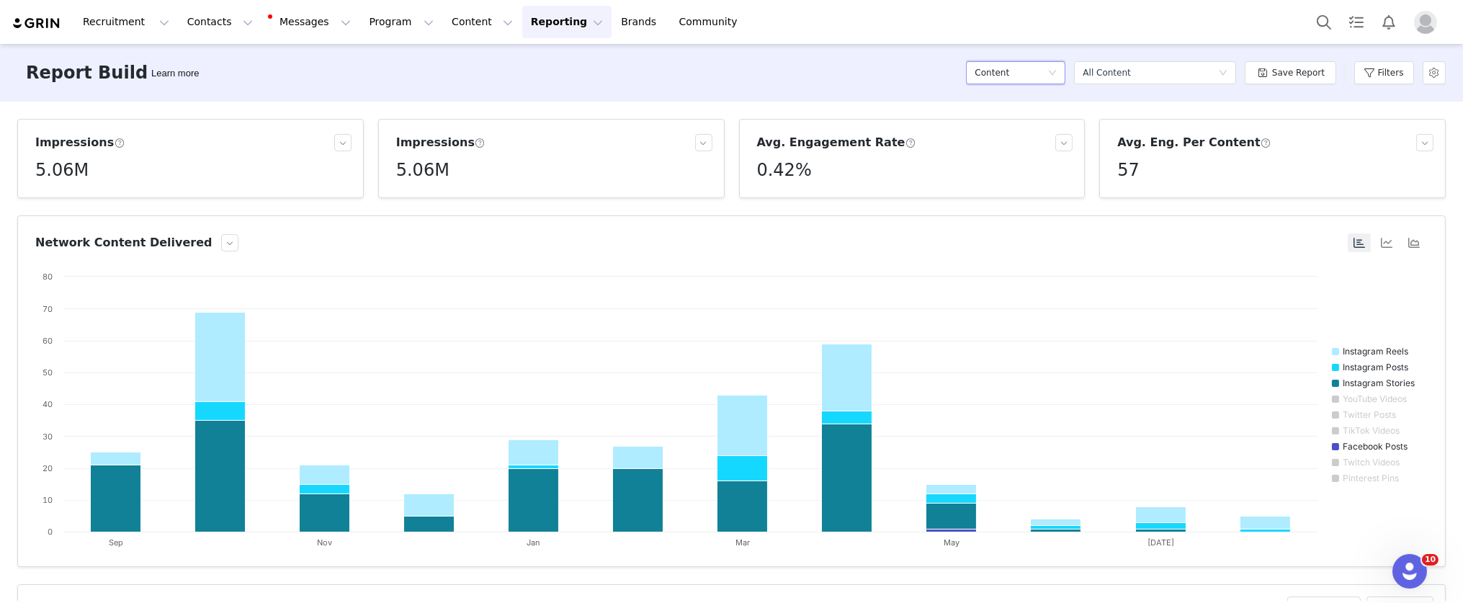
click at [1017, 70] on div "Content" at bounding box center [1011, 73] width 73 height 22
click at [767, 55] on div "Report Builder Learn more Content Select a report All Content Save Report Filte…" at bounding box center [731, 73] width 1463 height 58
click at [541, 26] on button "Reporting Reporting" at bounding box center [566, 22] width 89 height 32
click at [117, 145] on div "Impressions" at bounding box center [184, 142] width 299 height 17
